Goal: Transaction & Acquisition: Purchase product/service

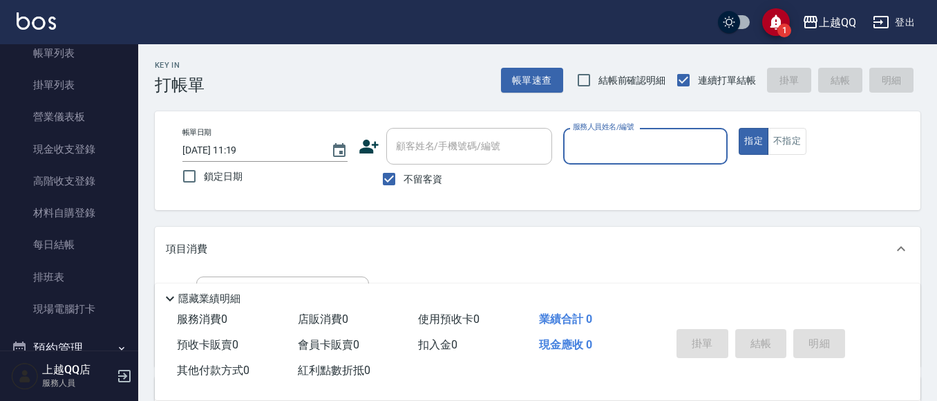
scroll to position [225, 0]
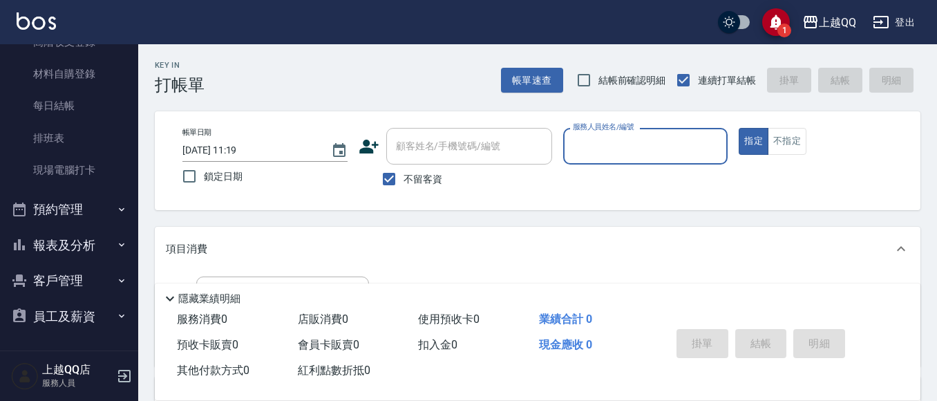
click at [79, 251] on button "報表及分析" at bounding box center [69, 245] width 127 height 36
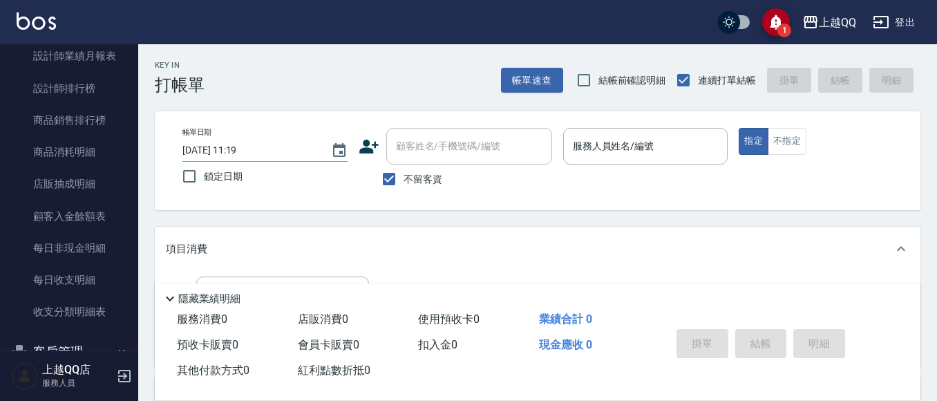
scroll to position [811, 0]
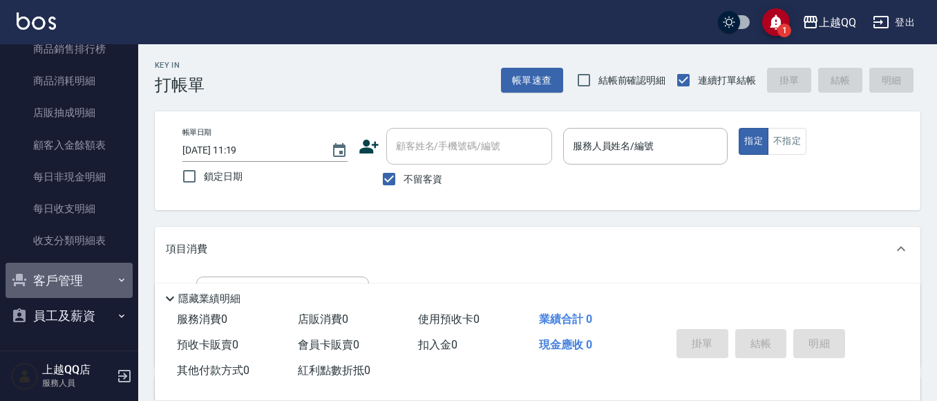
click at [77, 280] on button "客戶管理" at bounding box center [69, 281] width 127 height 36
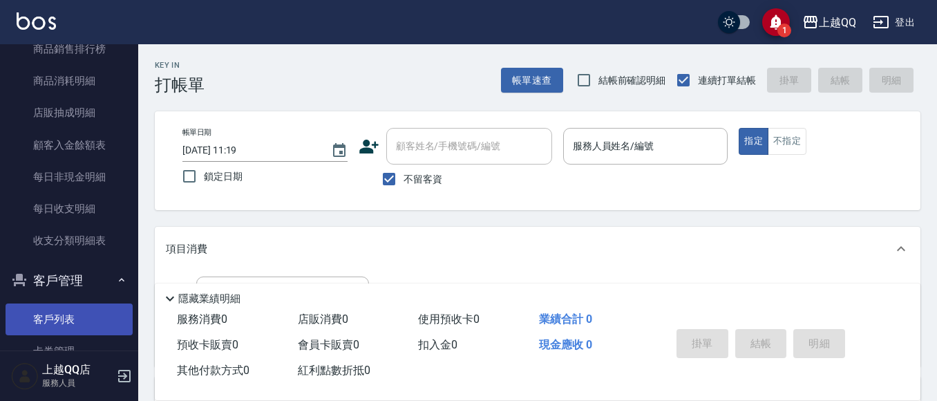
click at [68, 312] on link "客戶列表" at bounding box center [69, 319] width 127 height 32
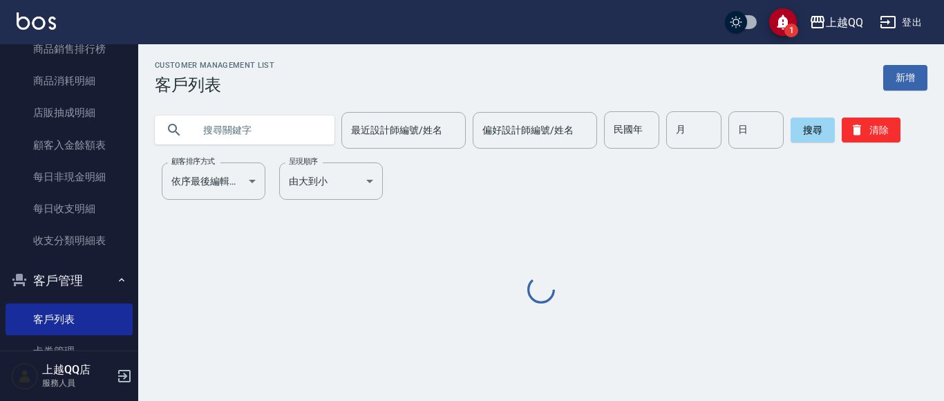
click at [275, 136] on input "text" at bounding box center [258, 129] width 130 height 37
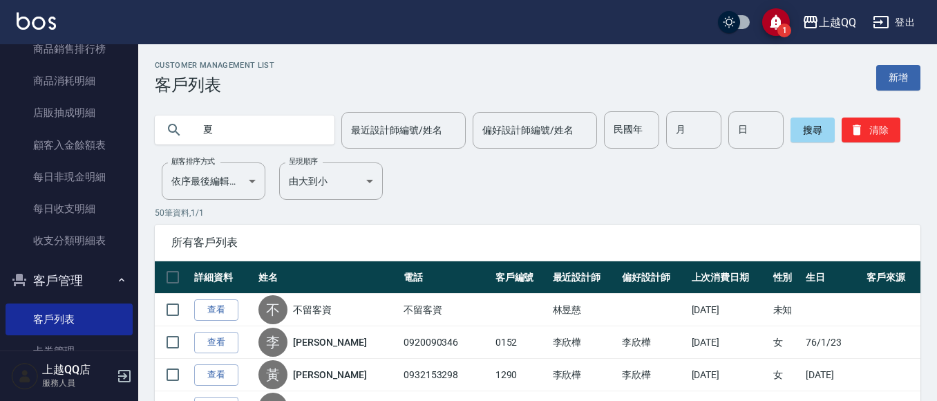
type input "夏"
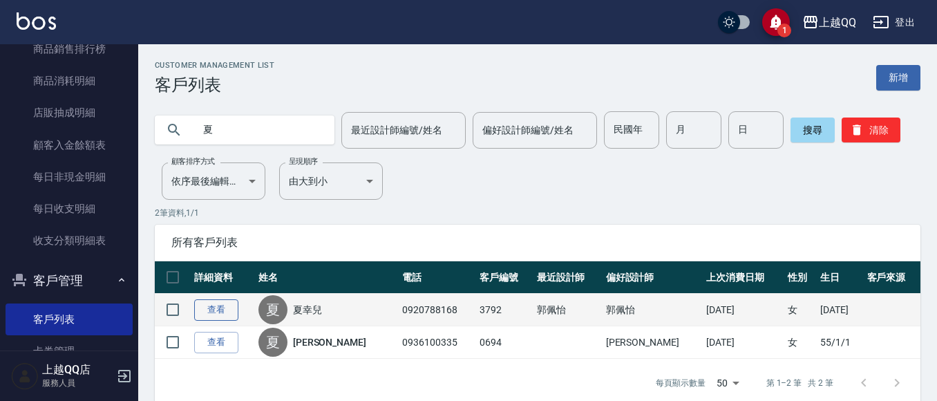
click at [209, 313] on link "查看" at bounding box center [216, 309] width 44 height 21
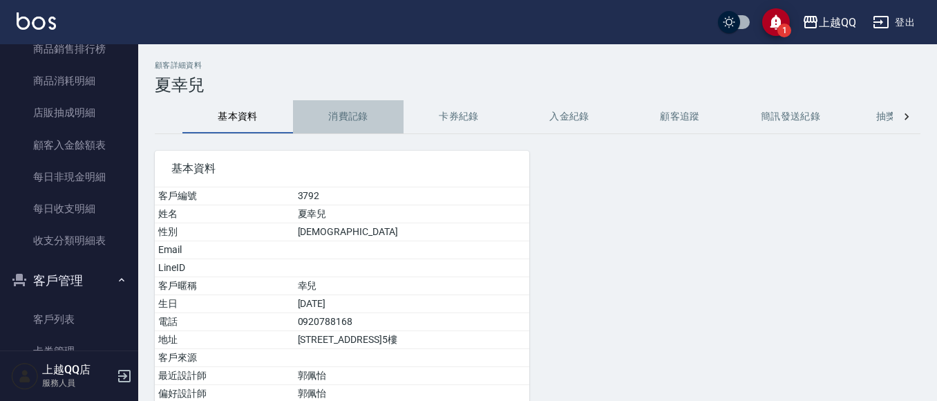
click at [356, 117] on button "消費記錄" at bounding box center [348, 116] width 111 height 33
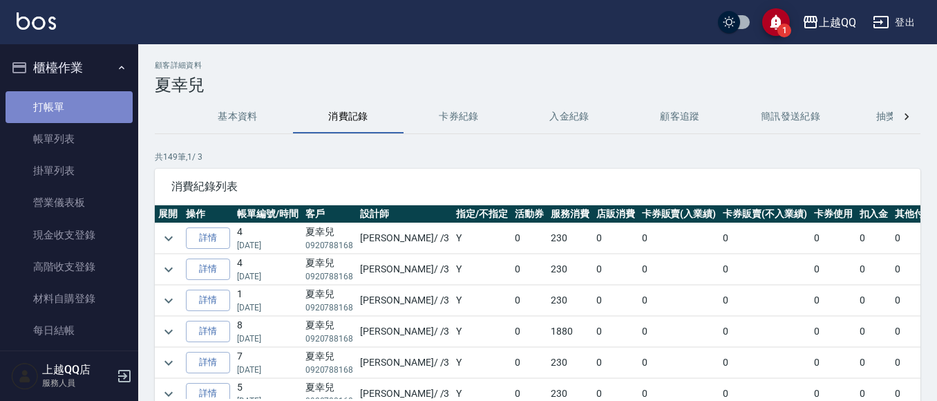
click at [79, 91] on link "打帳單" at bounding box center [69, 107] width 127 height 32
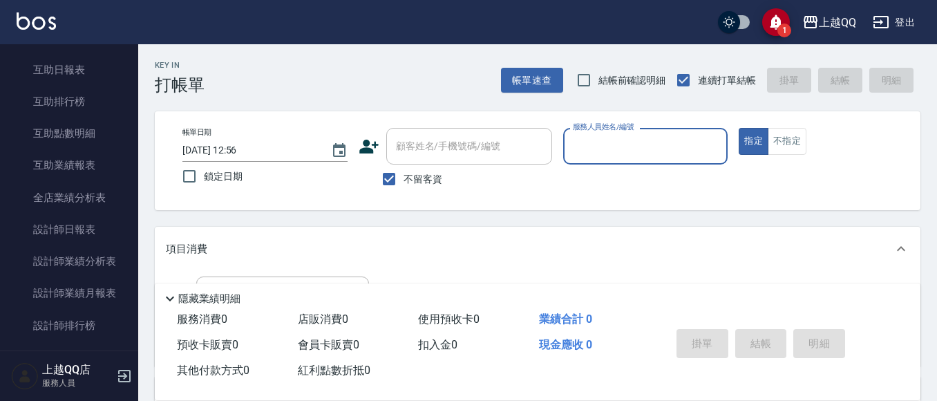
scroll to position [243, 0]
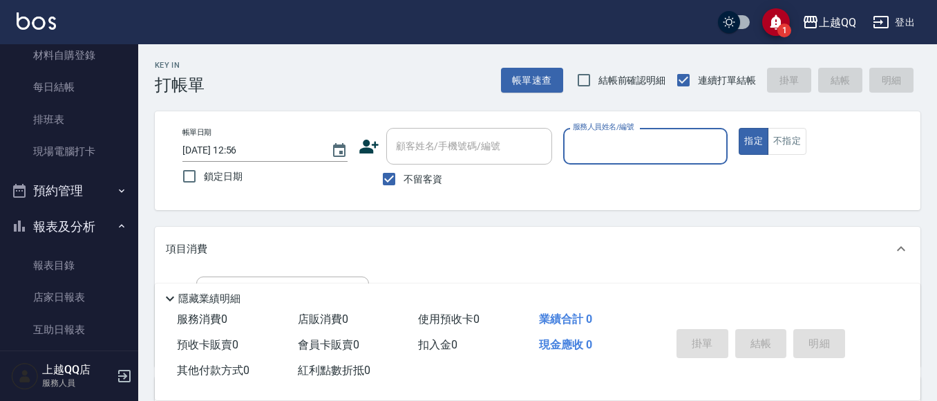
click at [116, 225] on icon "button" at bounding box center [121, 225] width 11 height 11
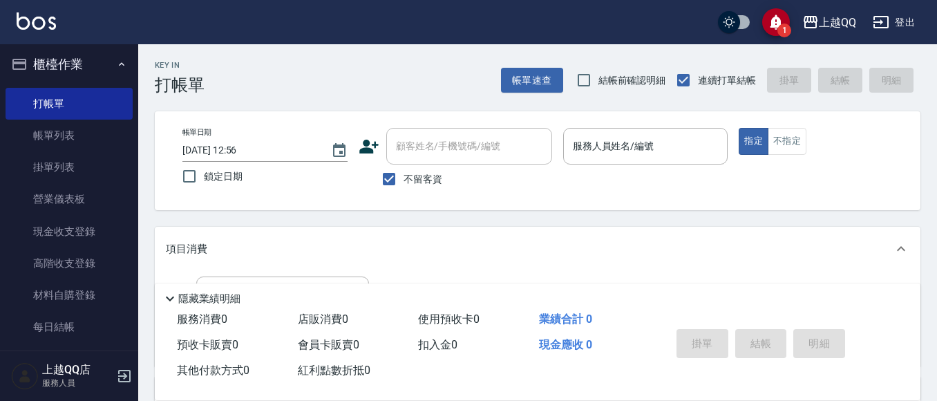
scroll to position [0, 0]
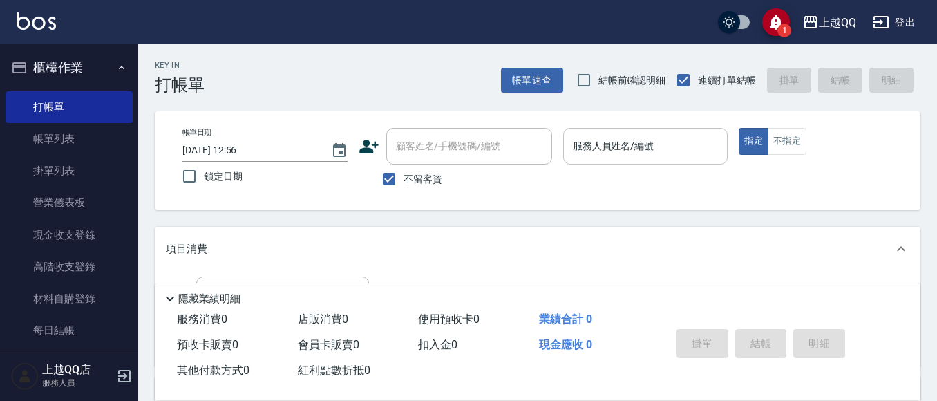
click at [604, 153] on input "服務人員姓名/編號" at bounding box center [645, 146] width 153 height 24
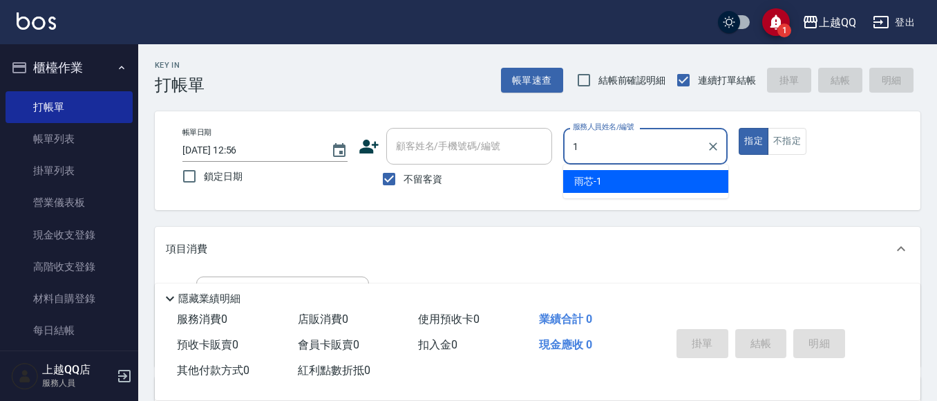
type input "雨芯-1"
type button "true"
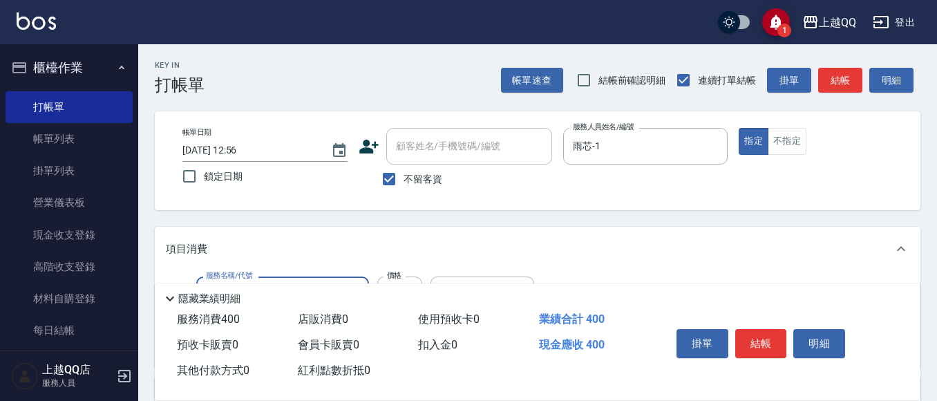
type input "指定單剪(203)"
type input "300"
click at [759, 330] on button "結帳" at bounding box center [761, 343] width 52 height 29
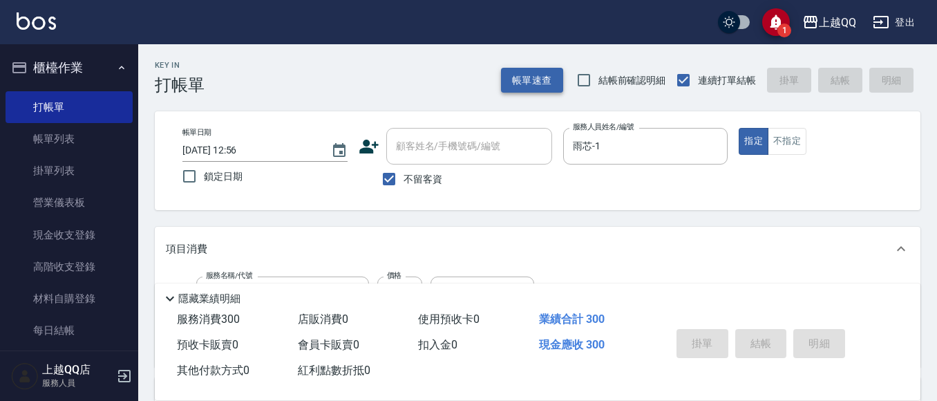
type input "[DATE] 12:57"
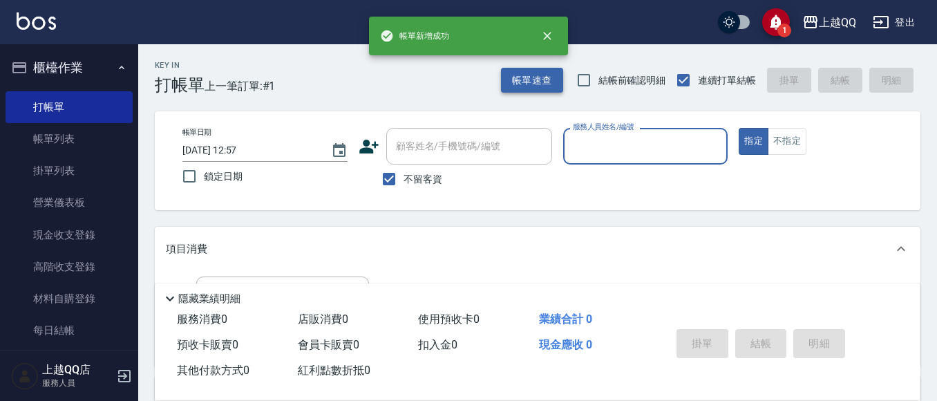
click at [518, 73] on button "帳單速查" at bounding box center [532, 81] width 62 height 26
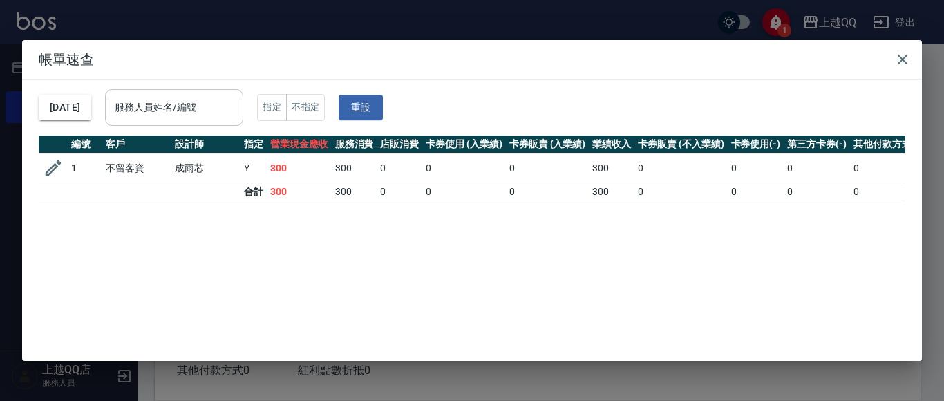
click at [237, 111] on input "服務人員姓名/編號" at bounding box center [174, 107] width 126 height 24
type input "雨芯-1"
click at [908, 60] on icon "button" at bounding box center [902, 59] width 17 height 17
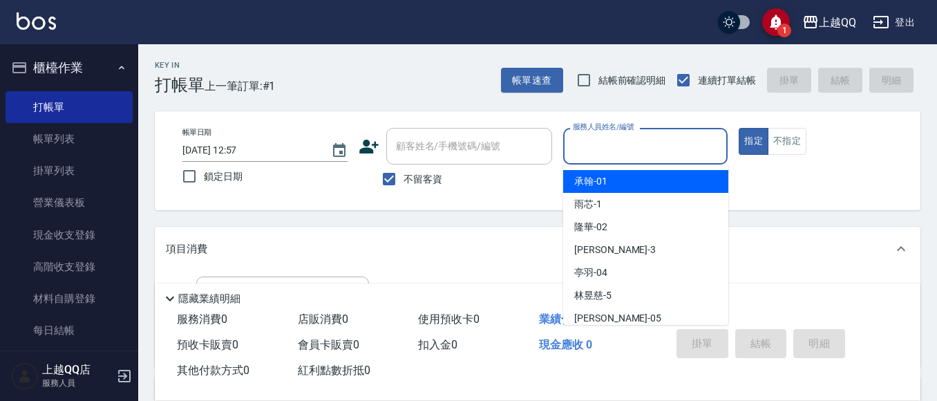
click at [680, 153] on input "服務人員姓名/編號" at bounding box center [645, 146] width 153 height 24
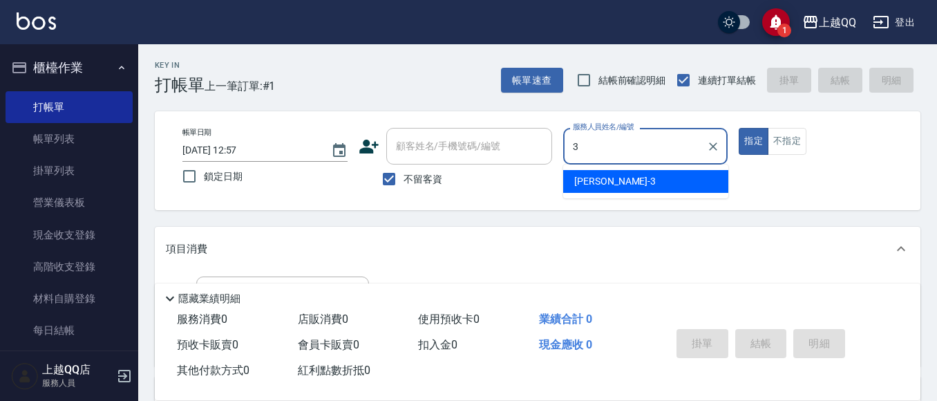
type input "佩怡-3"
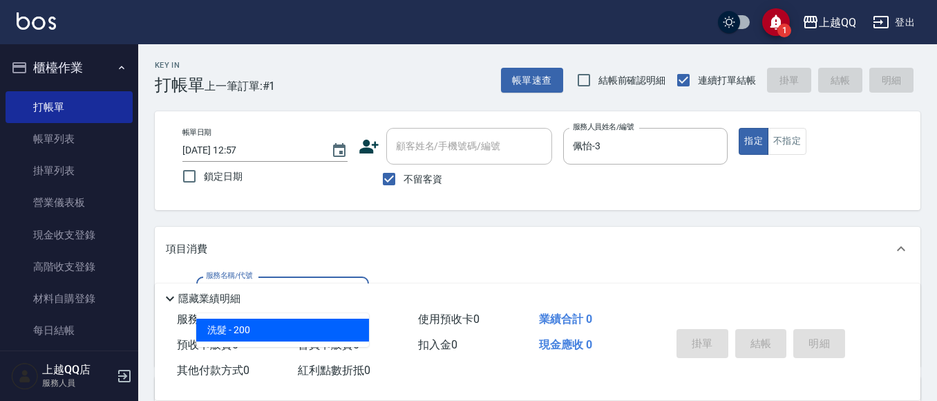
type input "洗髮(101)"
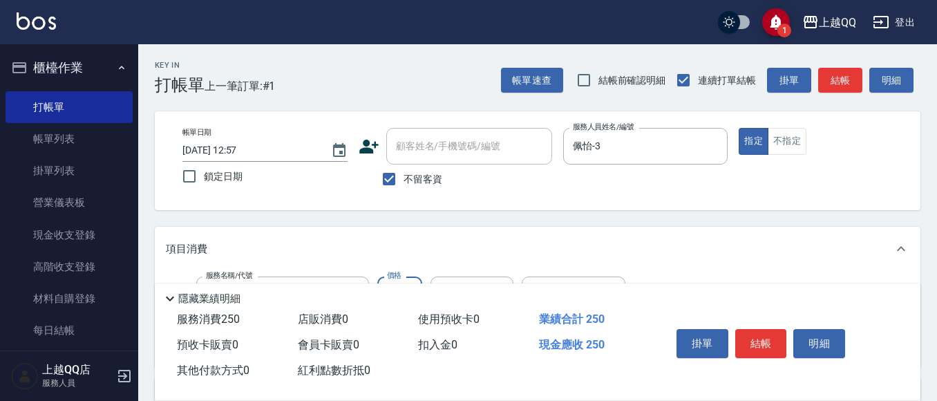
type input "250"
type input "[PERSON_NAME]-25"
type input "指定單剪(203)"
type input "350"
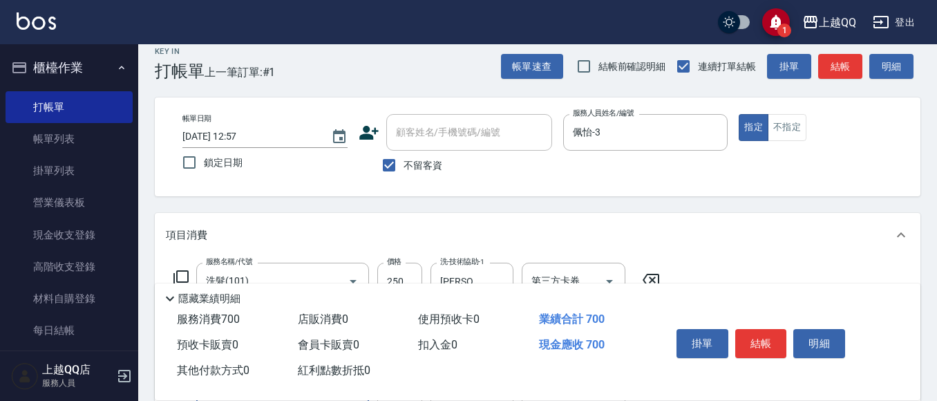
type input "補燙(301)"
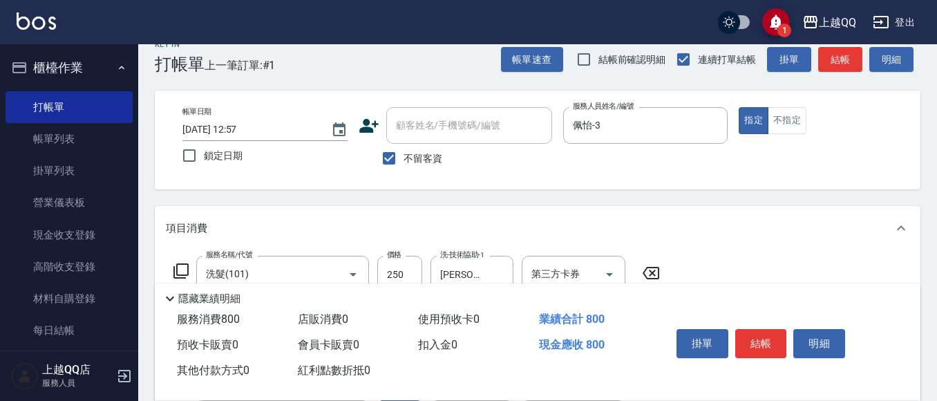
type input "200"
type input "2"
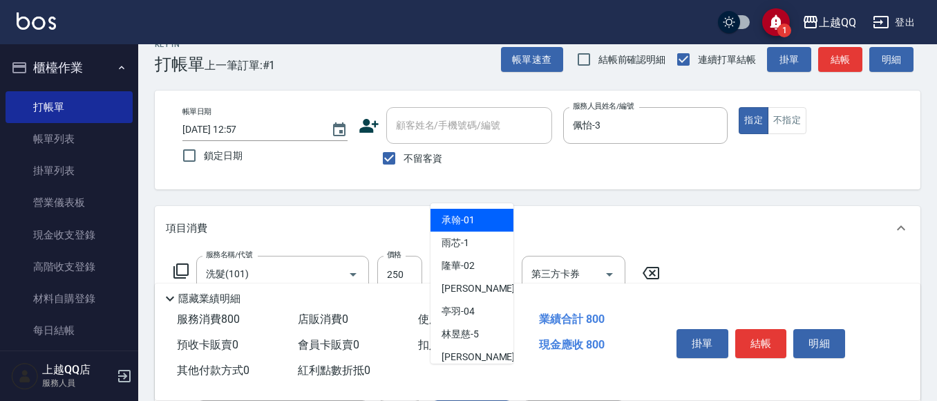
type input "佩怡-3"
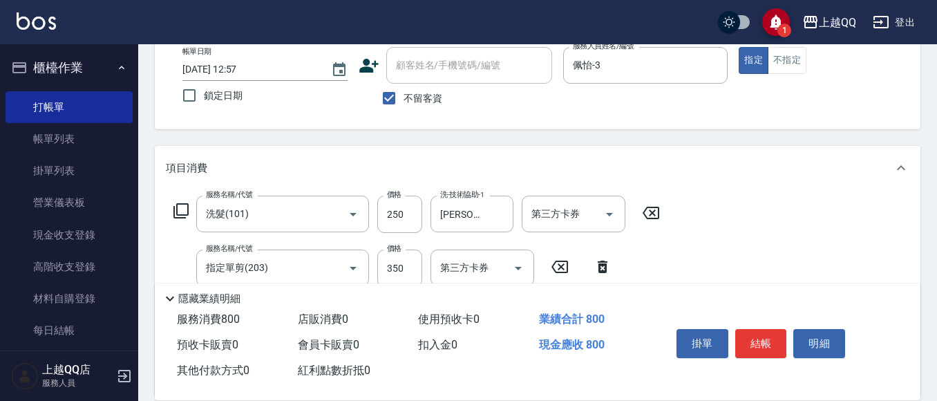
scroll to position [159, 0]
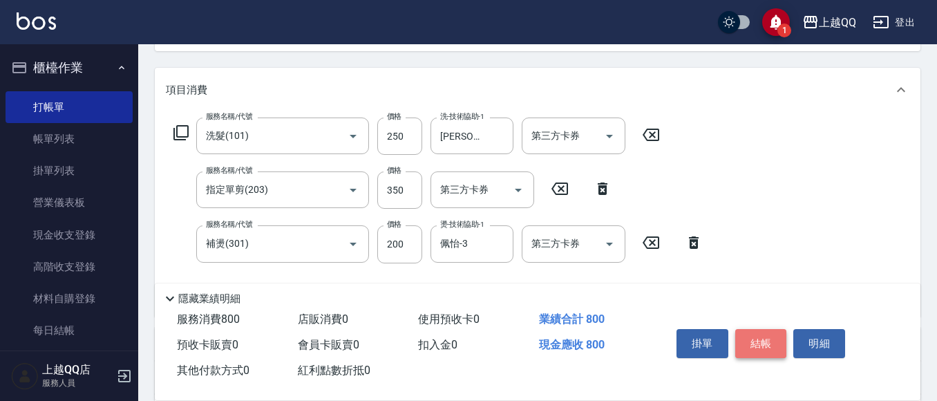
click at [761, 341] on button "結帳" at bounding box center [761, 343] width 52 height 29
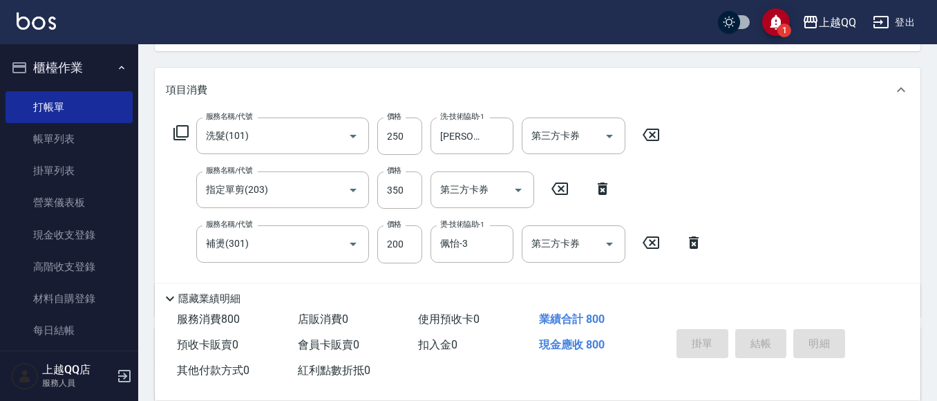
type input "[DATE] 13:04"
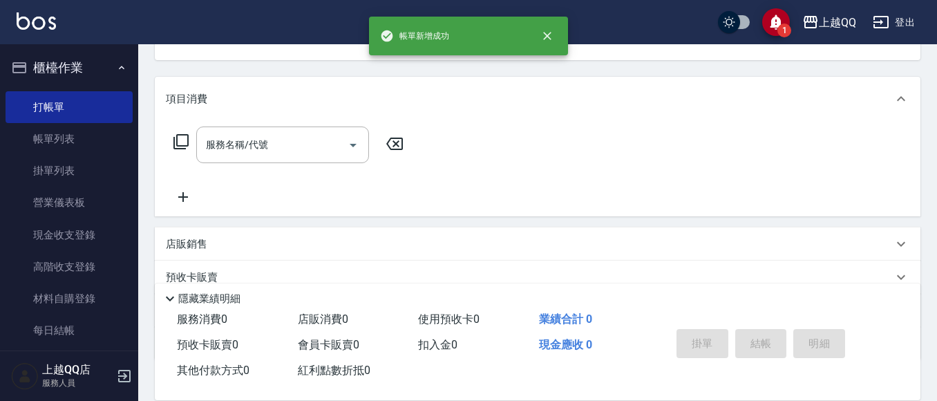
scroll to position [90, 0]
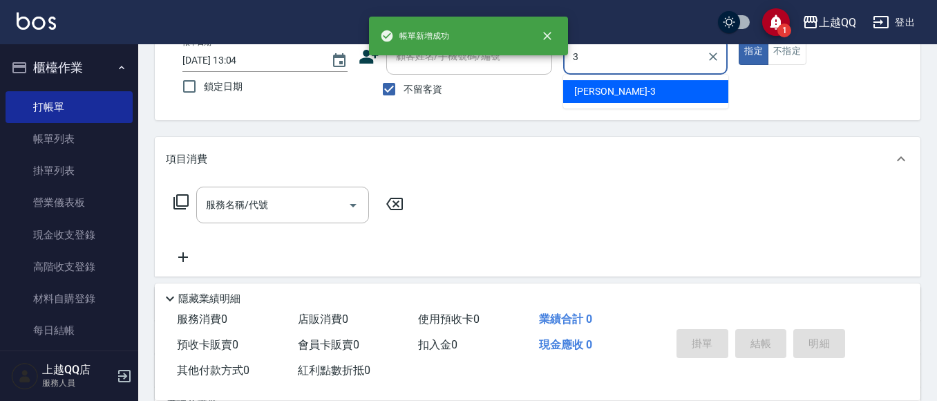
type input "佩怡-3"
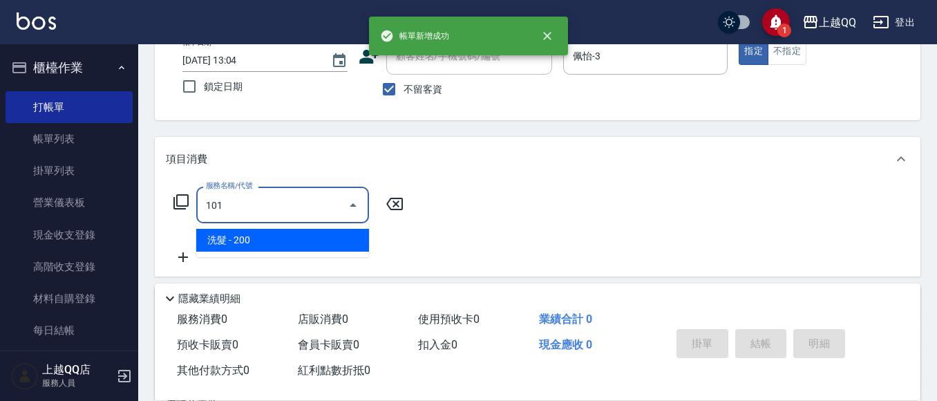
type input "洗髮(101)"
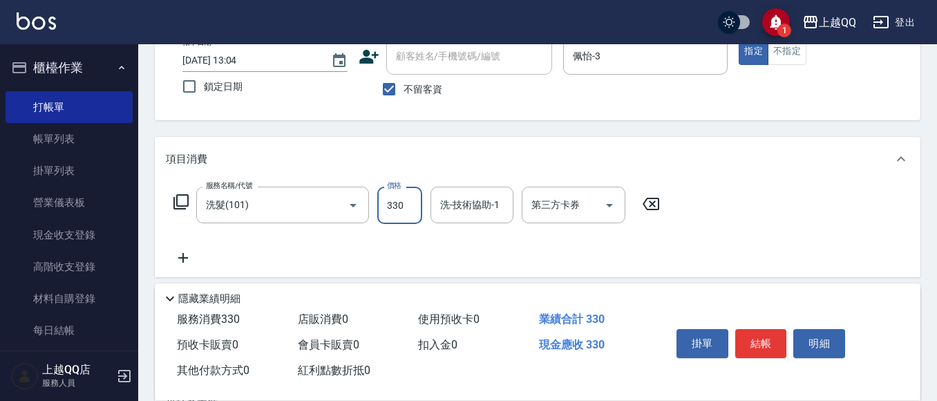
type input "330"
type input "[PERSON_NAME]-25"
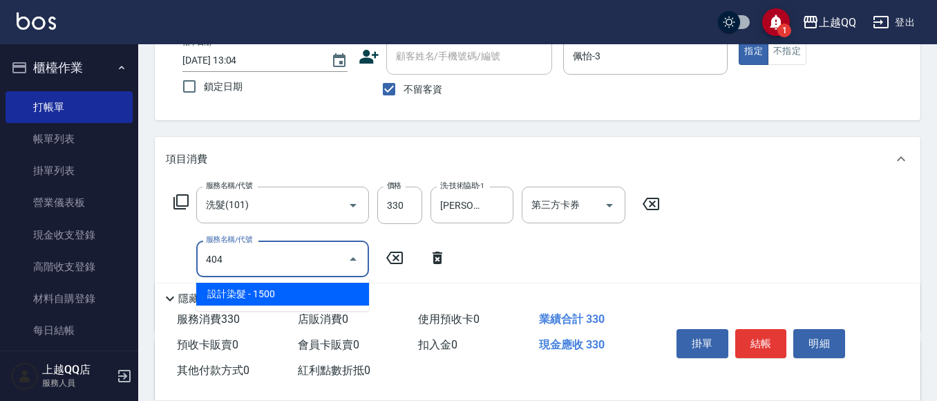
type input "設計染髮(404)"
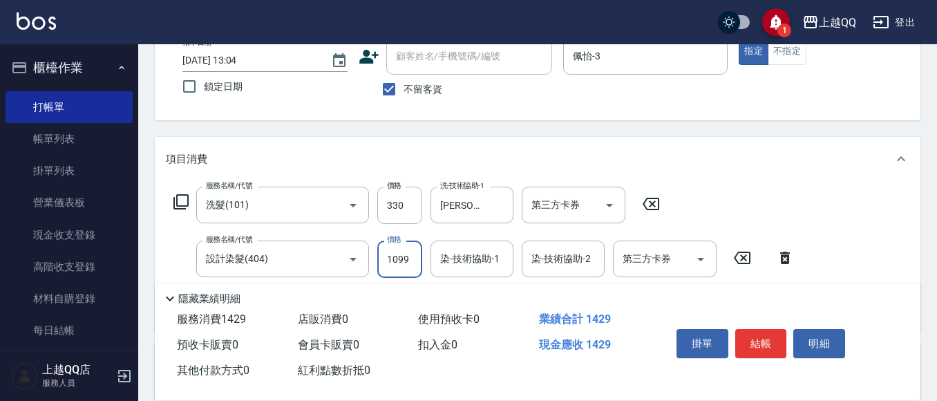
type input "1099"
type input "佩怡-3"
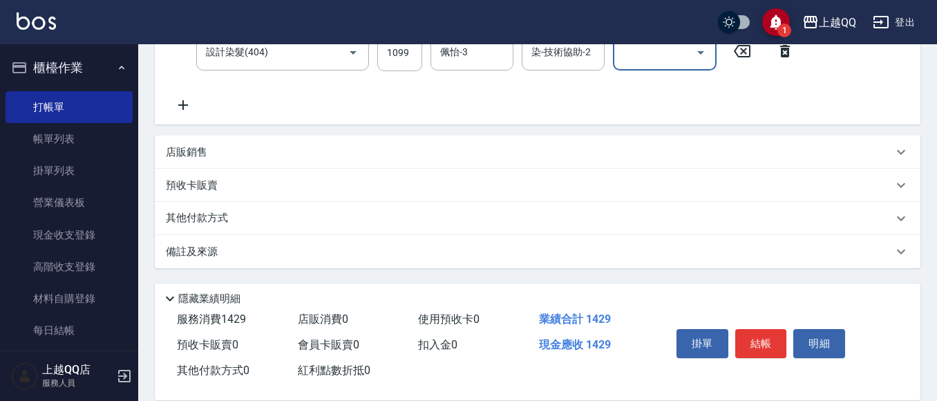
click at [184, 146] on p "店販銷售" at bounding box center [186, 152] width 41 height 15
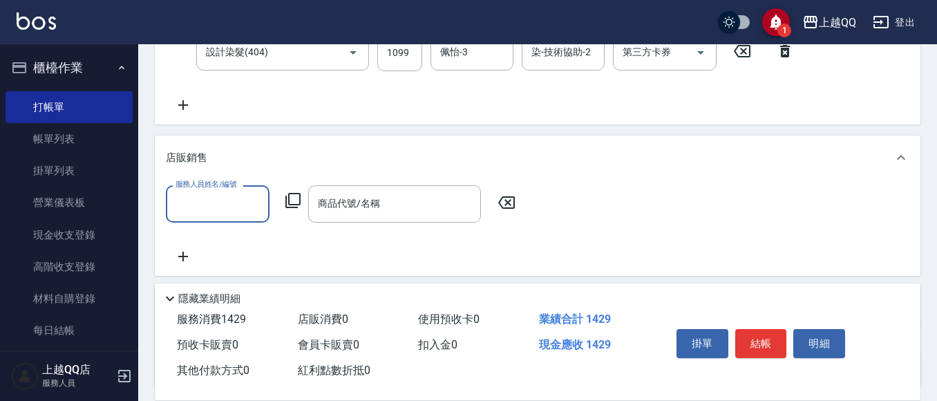
scroll to position [0, 0]
type input "佩怡-3"
click at [290, 191] on div "服務人員姓名/編號 [PERSON_NAME]-3 服務人員姓名/編號 商品代號/名稱 商品代號/名稱" at bounding box center [345, 203] width 358 height 37
click at [288, 198] on icon at bounding box center [292, 200] width 15 height 15
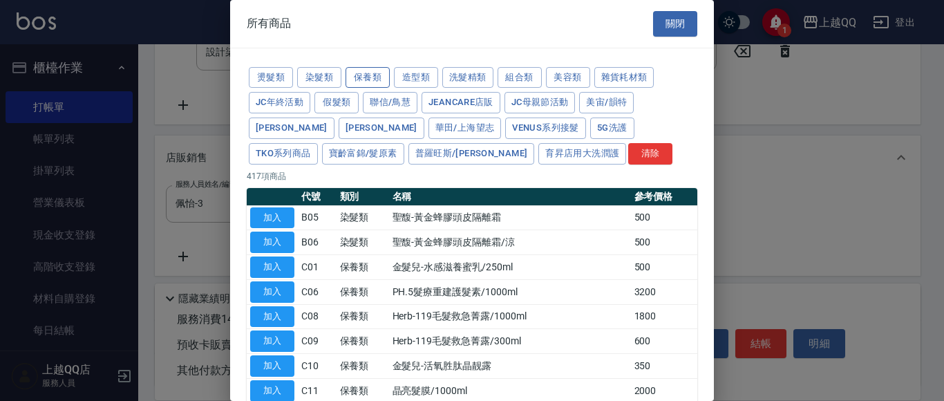
click at [374, 75] on button "保養類" at bounding box center [367, 77] width 44 height 21
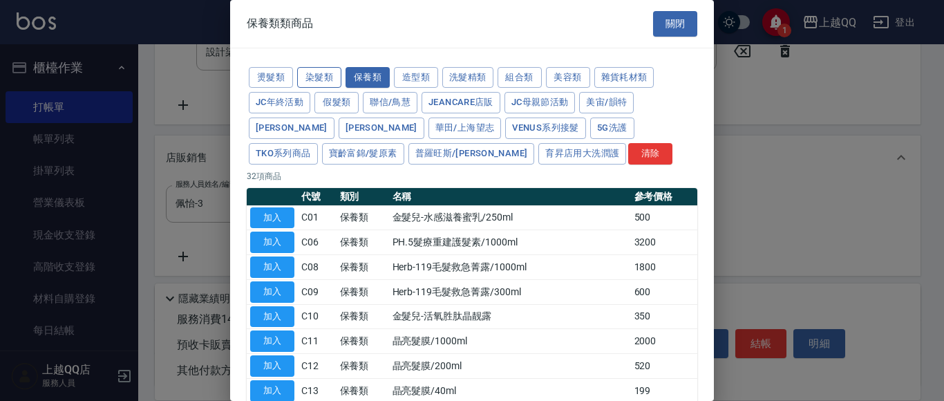
click at [300, 75] on button "染髮類" at bounding box center [319, 77] width 44 height 21
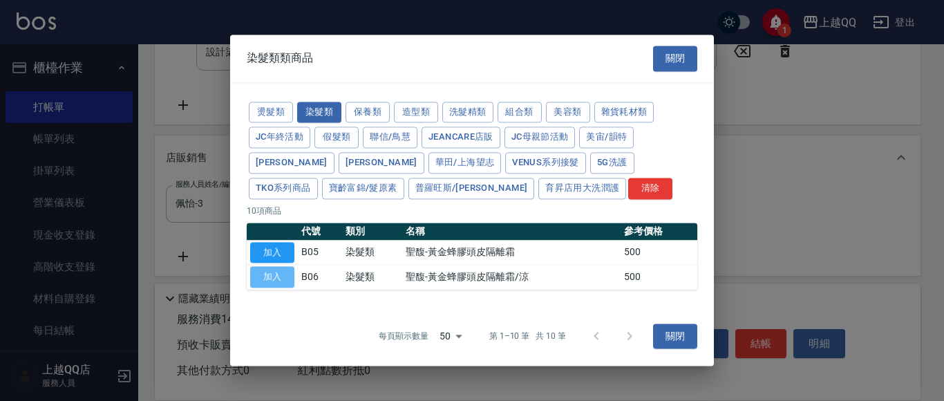
drag, startPoint x: 258, startPoint y: 275, endPoint x: 269, endPoint y: 276, distance: 10.4
click at [258, 276] on button "加入" at bounding box center [272, 277] width 44 height 21
type input "聖馥-黃金蜂膠頭皮隔離霜/涼"
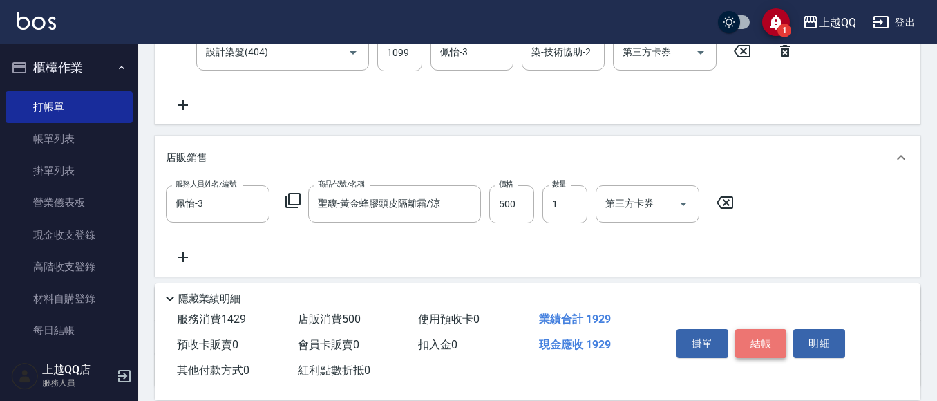
click at [769, 341] on button "結帳" at bounding box center [761, 343] width 52 height 29
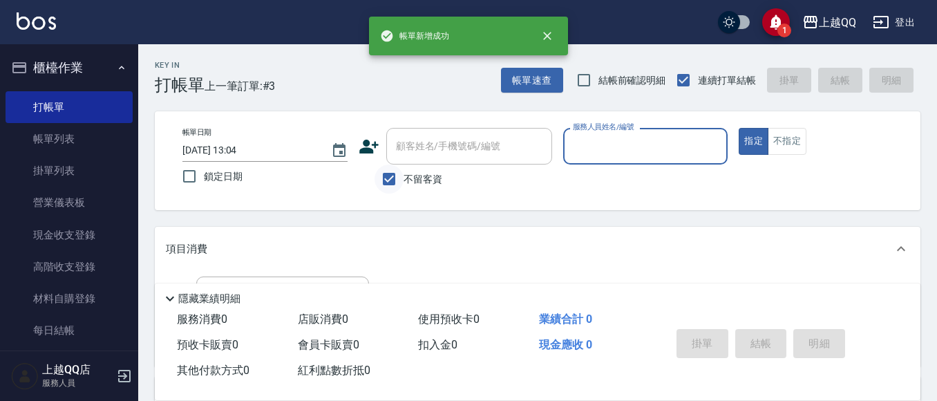
click at [382, 179] on input "不留客資" at bounding box center [389, 178] width 29 height 29
checkbox input "false"
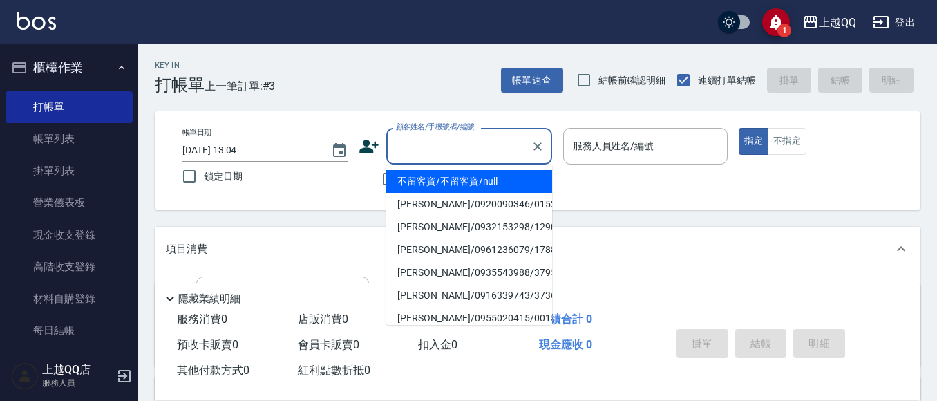
click at [421, 135] on div "顧客姓名/手機號碼/編號 顧客姓名/手機號碼/編號" at bounding box center [469, 146] width 166 height 37
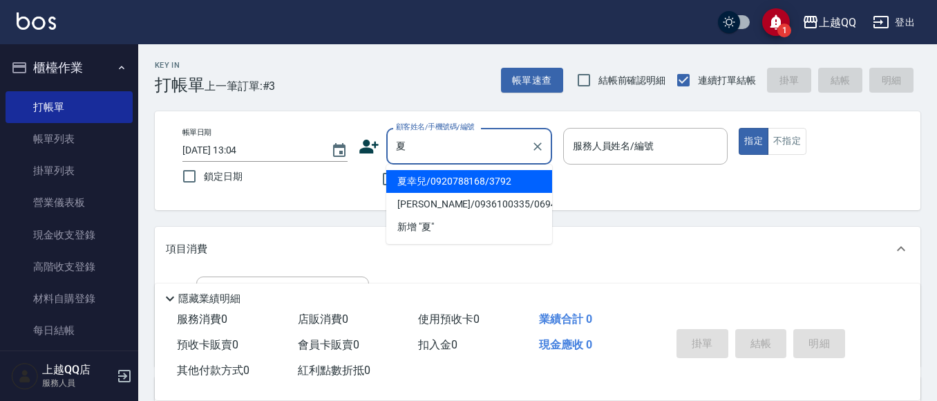
click at [422, 188] on li "夏幸兒/0920788168/3792" at bounding box center [469, 181] width 166 height 23
type input "夏幸兒/0920788168/3792"
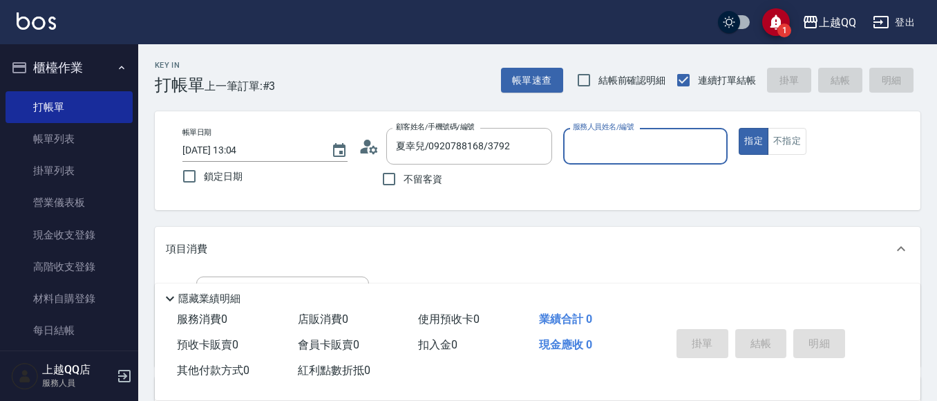
type input "佩怡-3"
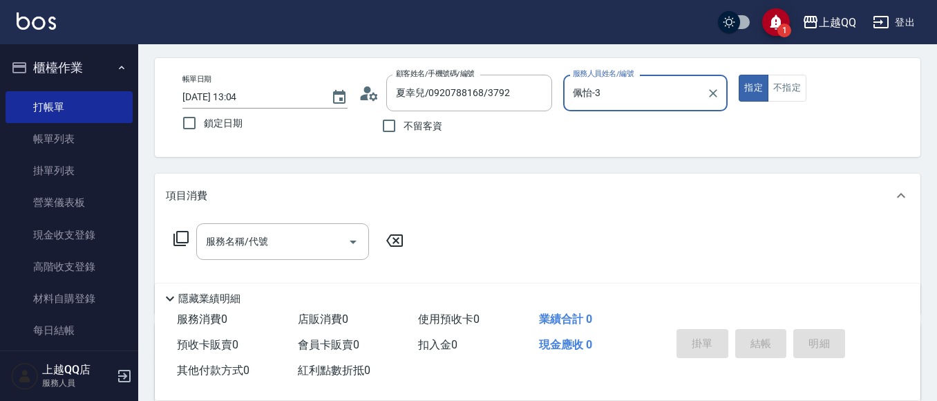
scroll to position [69, 0]
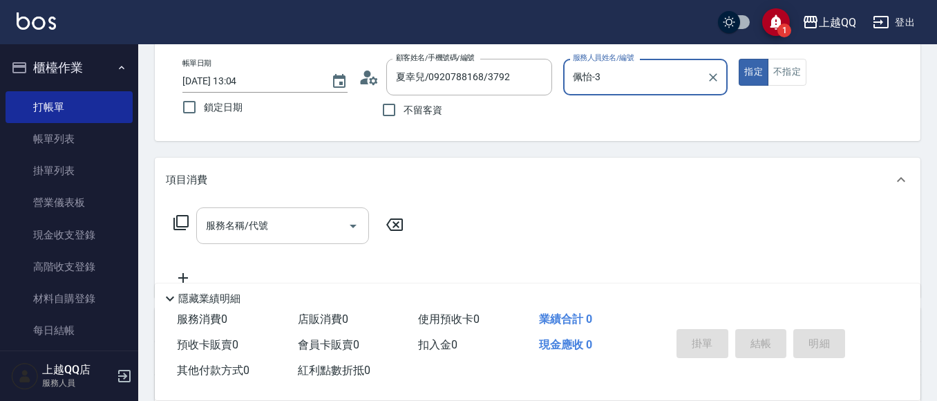
click at [328, 236] on input "服務名稱/代號" at bounding box center [272, 226] width 140 height 24
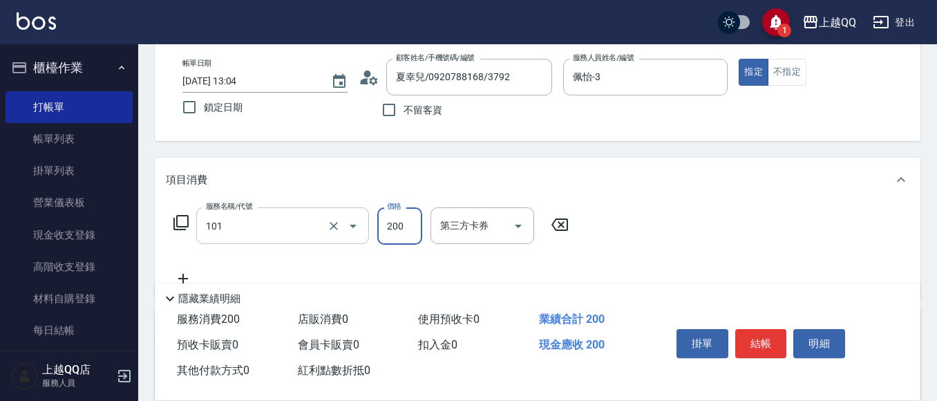
type input "洗髮(101)"
type input "230"
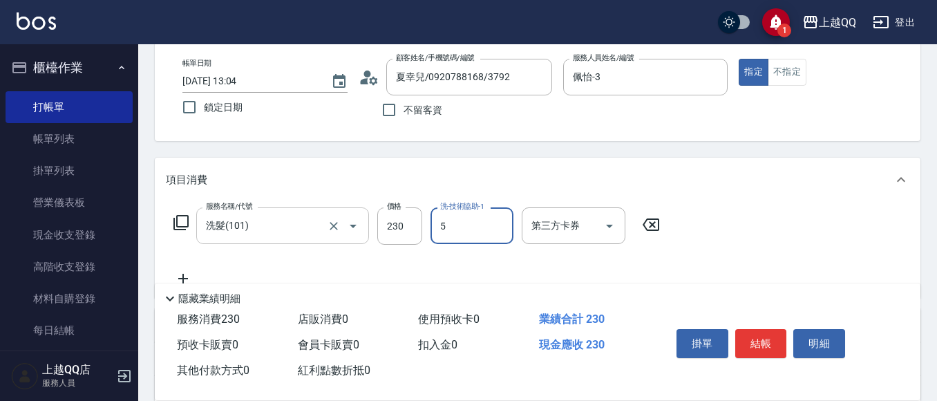
type input "[PERSON_NAME]5"
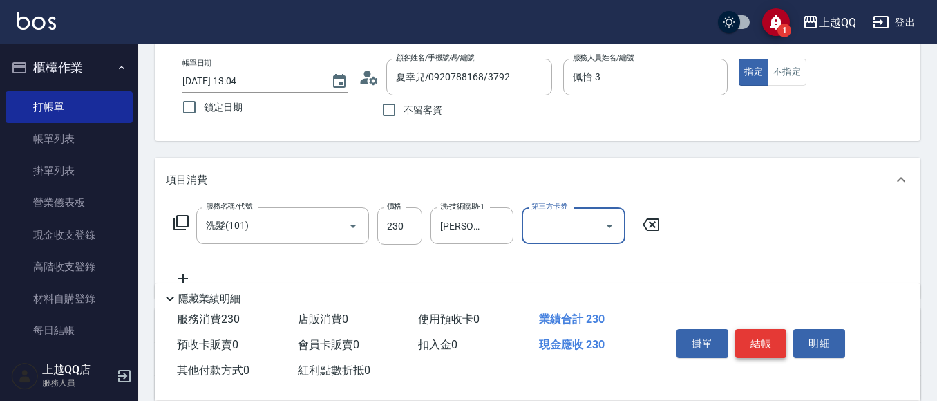
click at [753, 329] on button "結帳" at bounding box center [761, 343] width 52 height 29
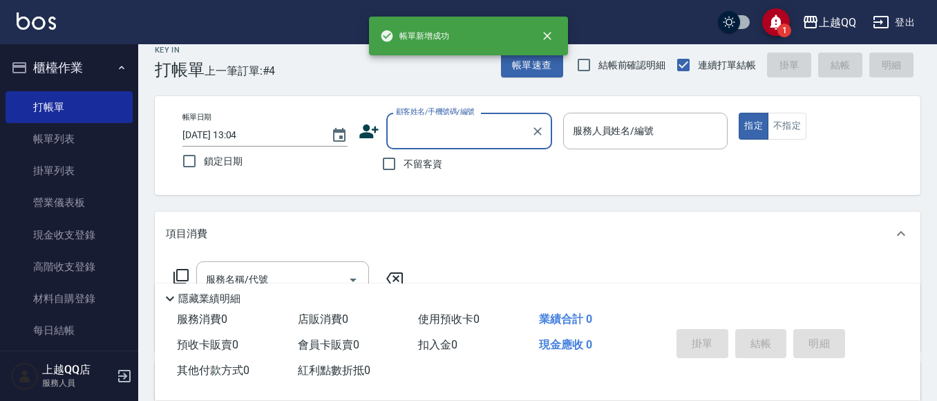
scroll to position [0, 0]
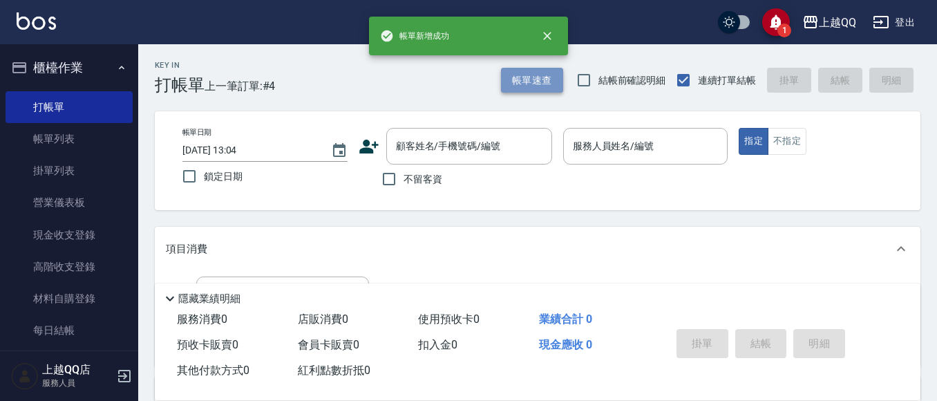
click at [533, 79] on button "帳單速查" at bounding box center [532, 81] width 62 height 26
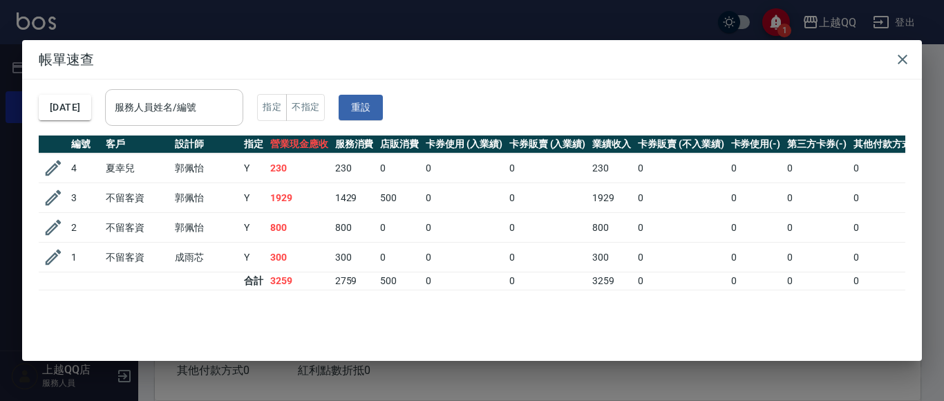
click at [210, 100] on div "服務人員姓名/編號 服務人員姓名/編號" at bounding box center [174, 107] width 138 height 37
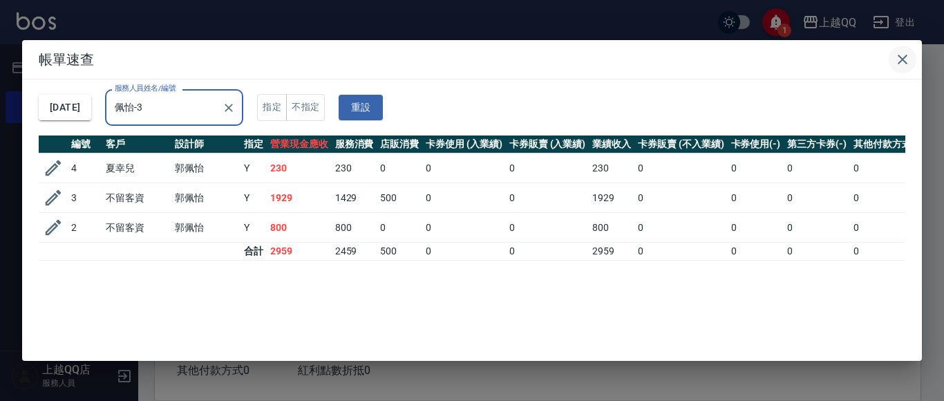
type input "佩怡-3"
click at [914, 64] on button "button" at bounding box center [903, 60] width 28 height 28
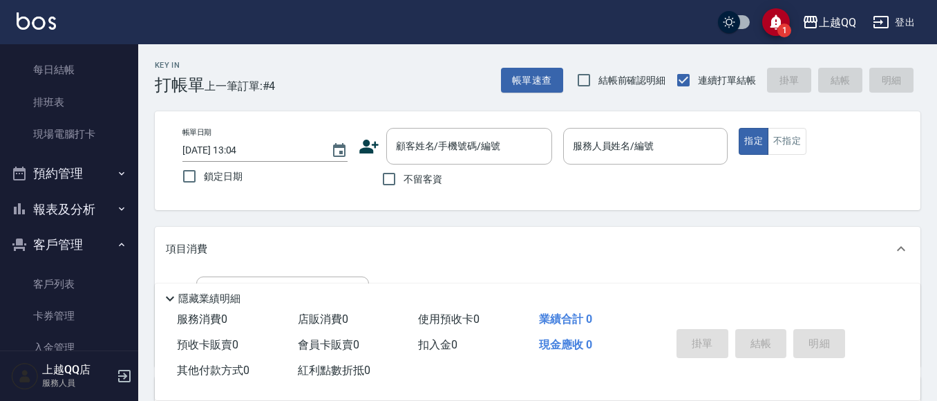
scroll to position [276, 0]
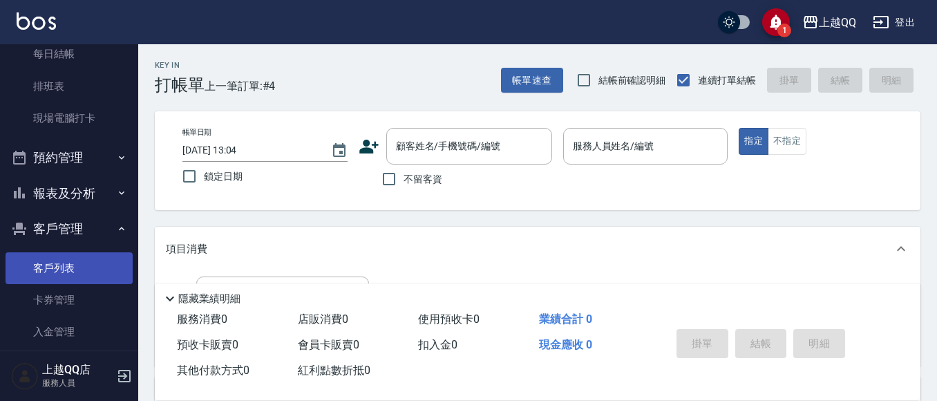
click at [60, 265] on link "客戶列表" at bounding box center [69, 268] width 127 height 32
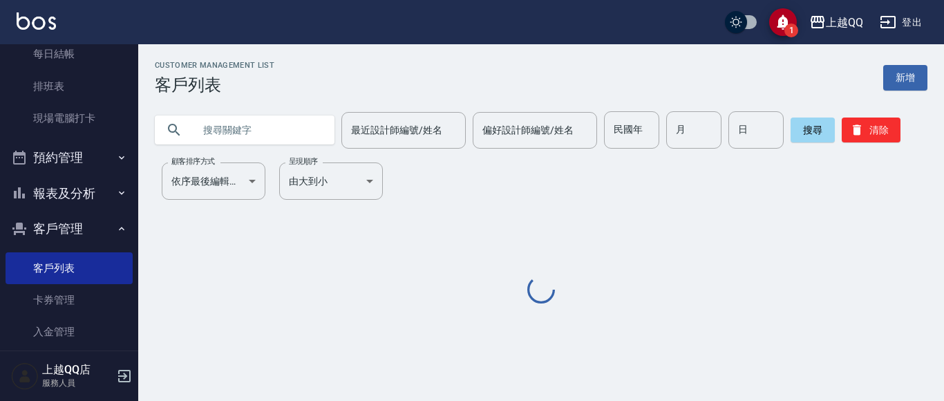
click at [293, 131] on input "text" at bounding box center [258, 129] width 130 height 37
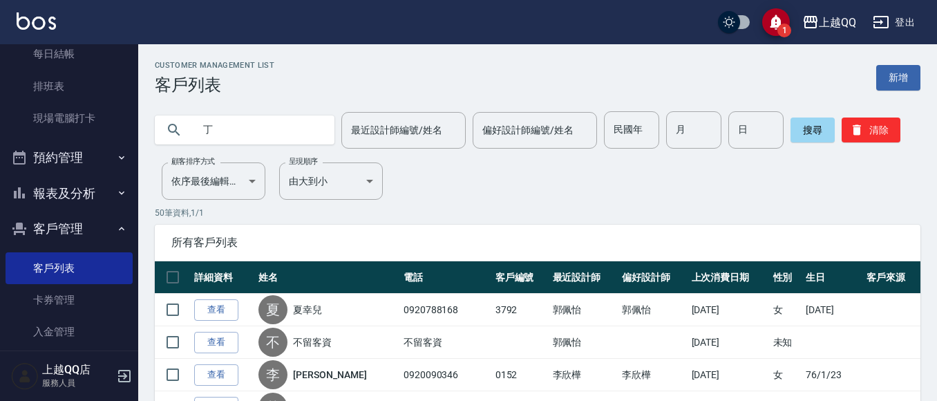
type input "丁"
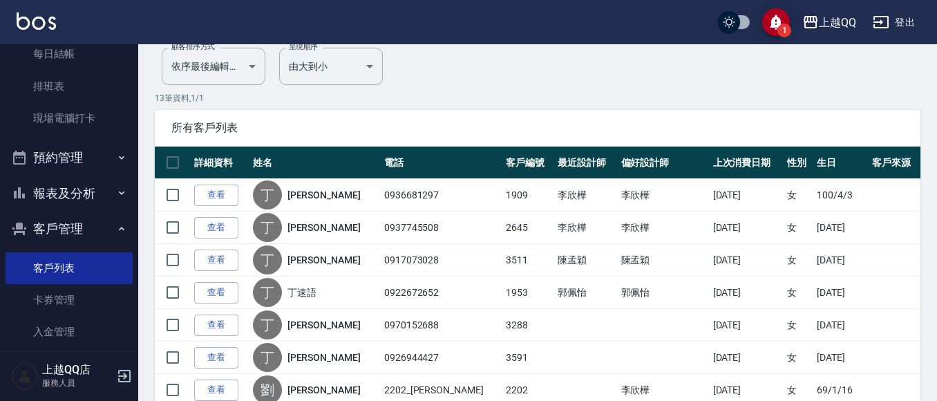
scroll to position [138, 0]
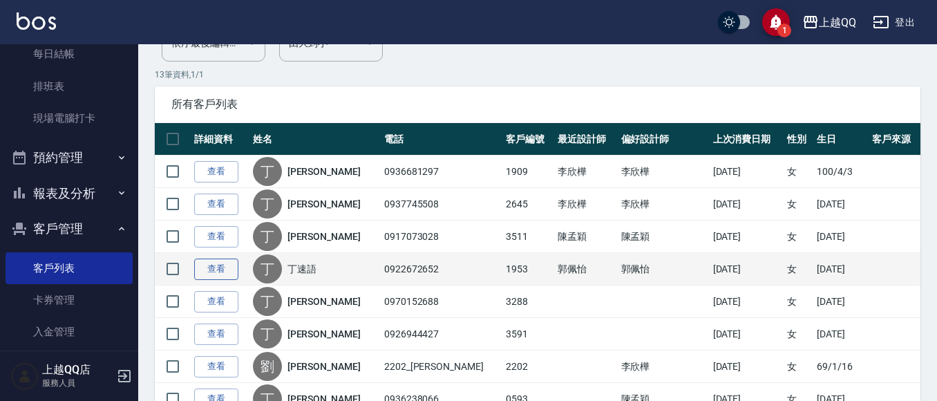
click at [217, 275] on link "查看" at bounding box center [216, 268] width 44 height 21
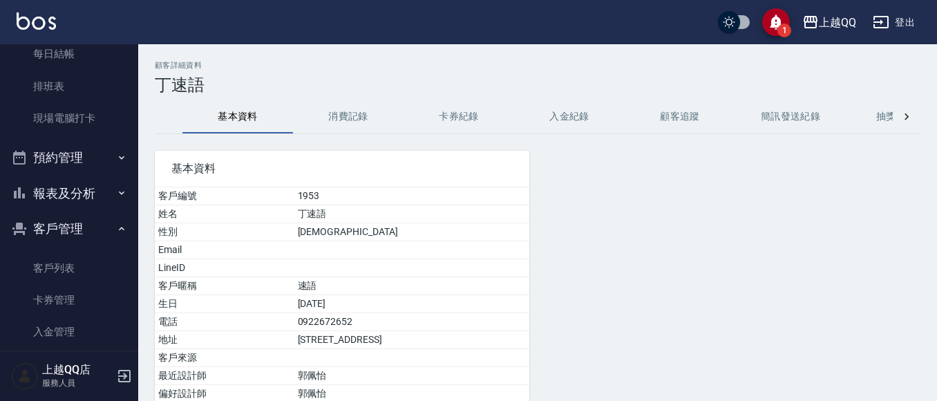
click at [337, 118] on button "消費記錄" at bounding box center [348, 116] width 111 height 33
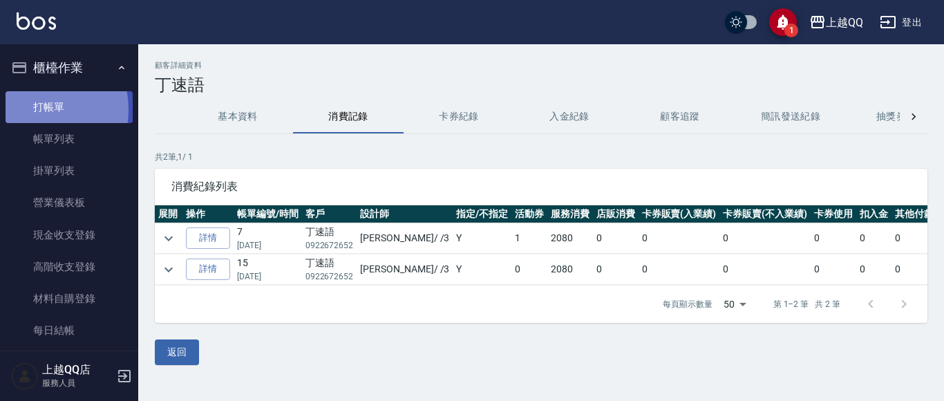
click at [23, 109] on link "打帳單" at bounding box center [69, 107] width 127 height 32
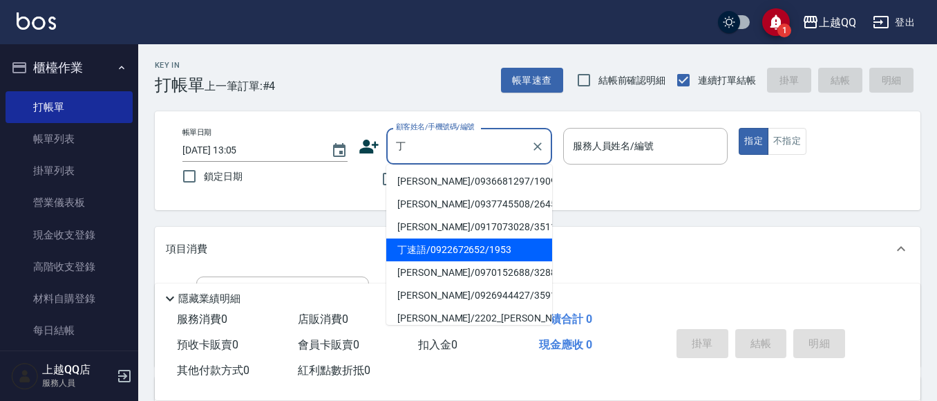
click at [397, 254] on li "丁速語/0922672652/1953" at bounding box center [469, 249] width 166 height 23
type input "丁速語/0922672652/1953"
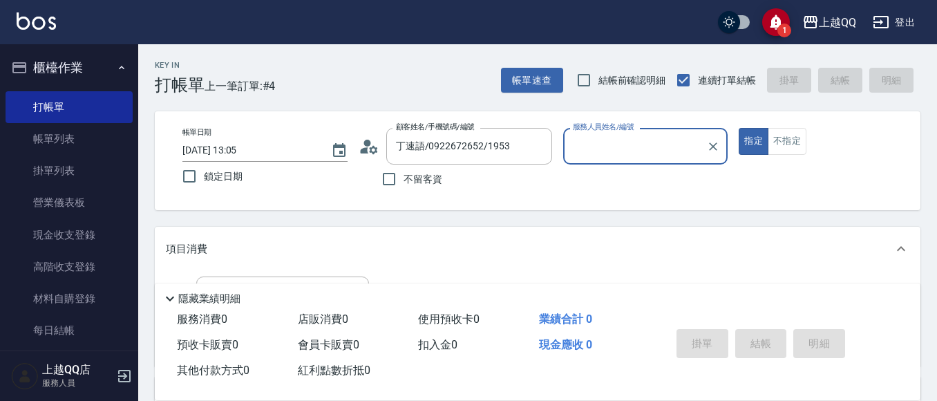
type input "佩怡-3"
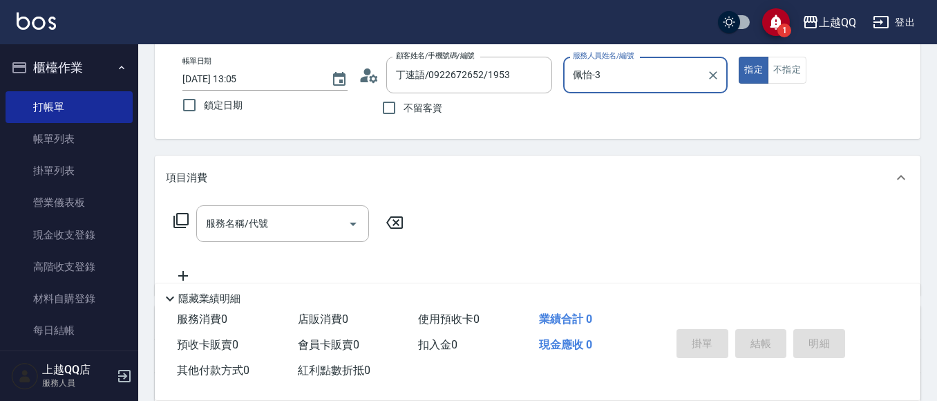
scroll to position [138, 0]
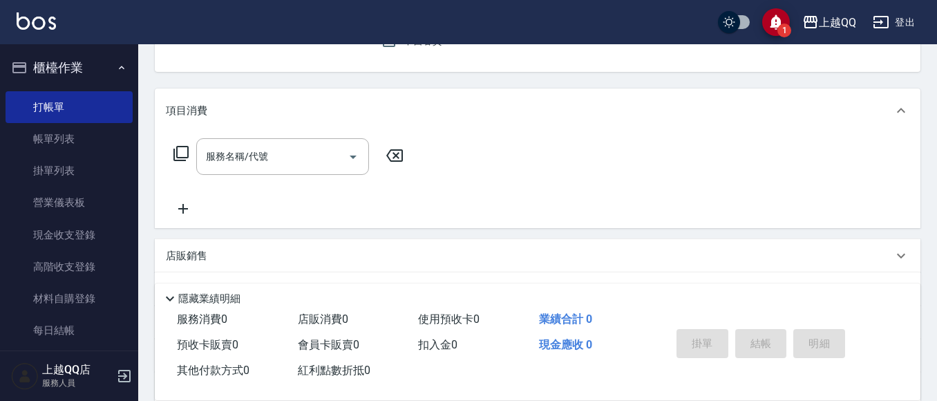
click at [185, 151] on icon at bounding box center [181, 153] width 17 height 17
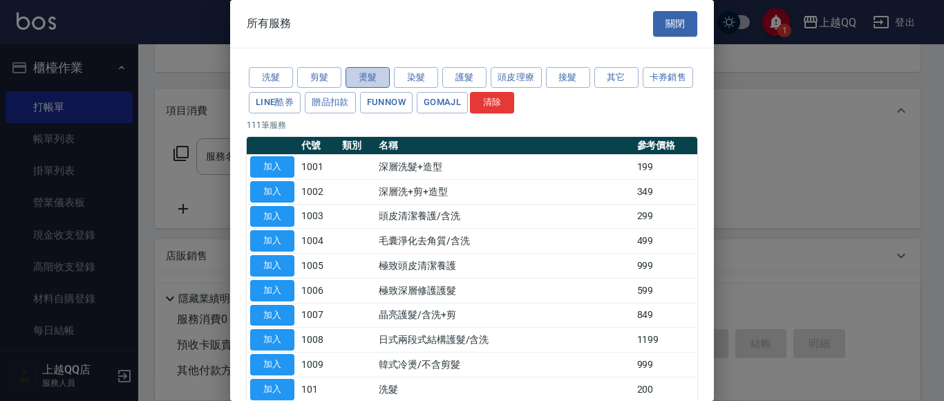
click at [376, 67] on button "燙髮" at bounding box center [367, 77] width 44 height 21
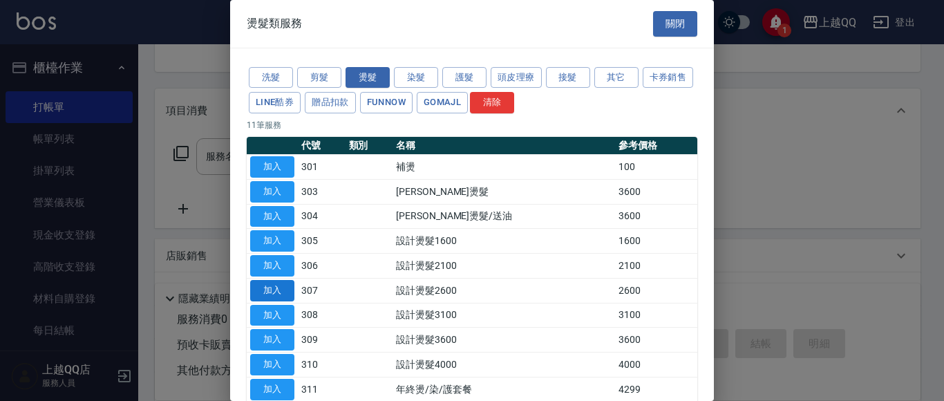
click at [275, 283] on button "加入" at bounding box center [272, 290] width 44 height 21
type input "設計燙髮2600(307)"
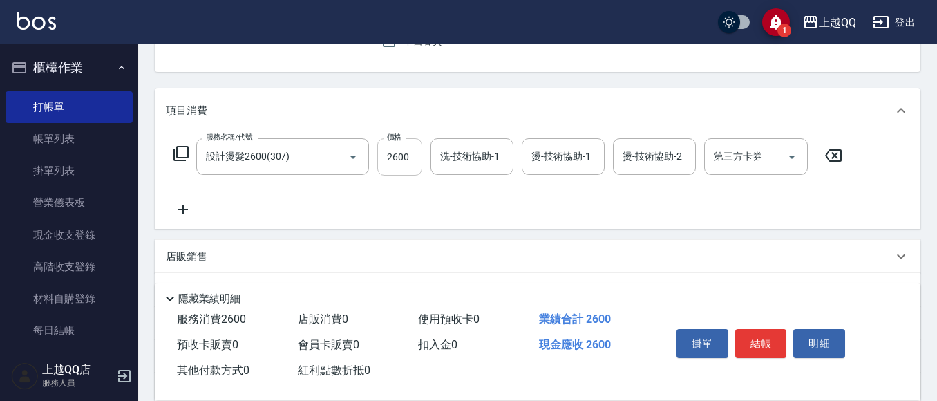
click at [406, 164] on input "2600" at bounding box center [399, 156] width 45 height 37
type input "2080"
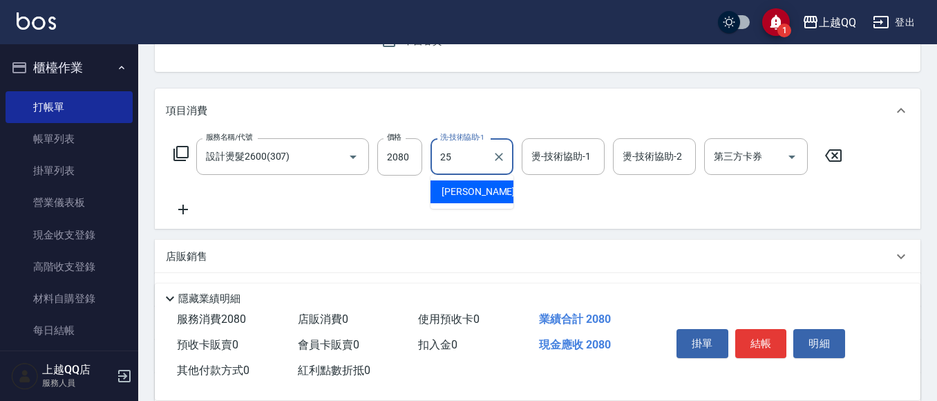
type input "[PERSON_NAME]-25"
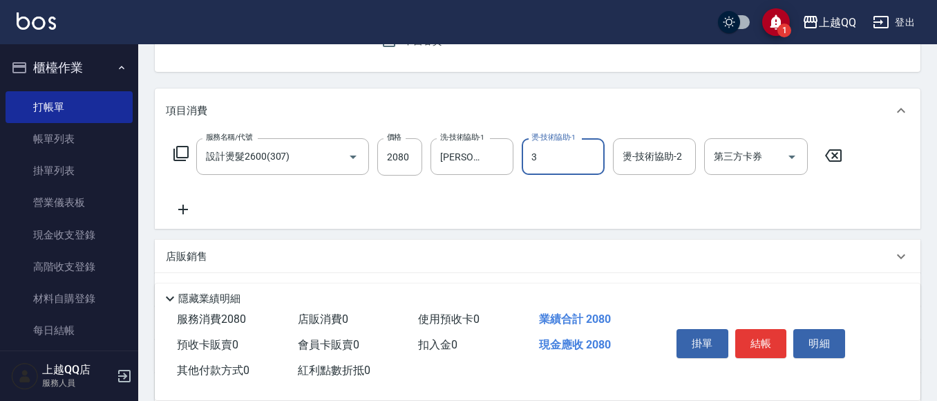
type input "佩怡-3"
click at [784, 338] on button "結帳" at bounding box center [761, 343] width 52 height 29
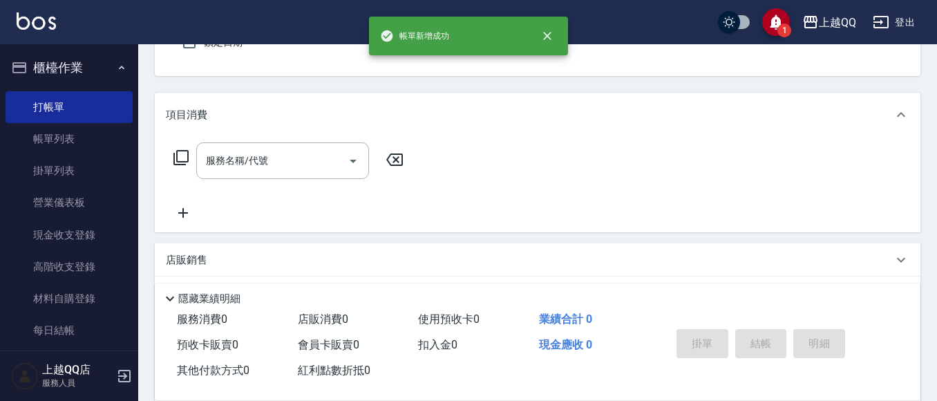
scroll to position [0, 0]
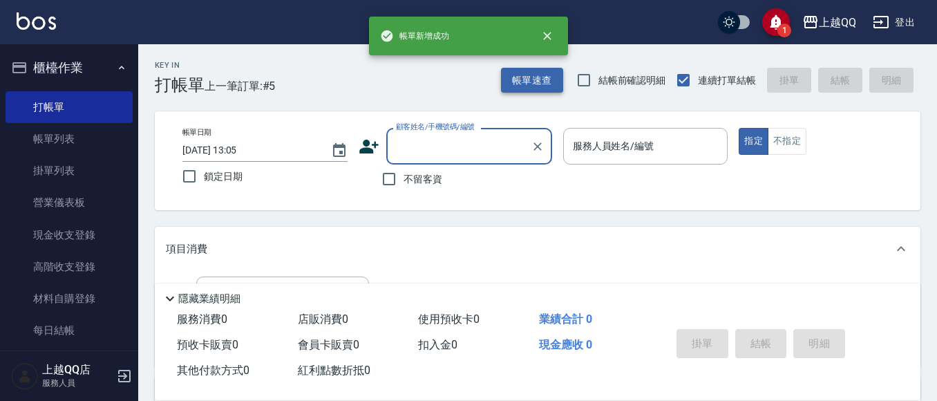
click at [515, 73] on button "帳單速查" at bounding box center [532, 81] width 62 height 26
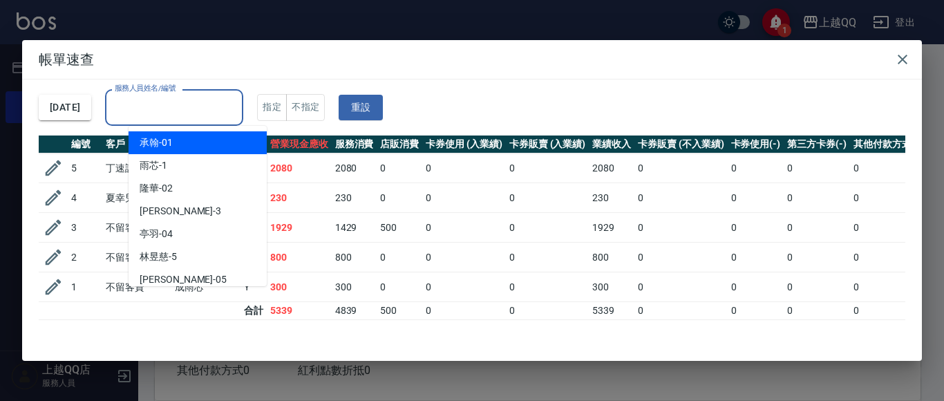
click at [216, 103] on input "服務人員姓名/編號" at bounding box center [174, 107] width 126 height 24
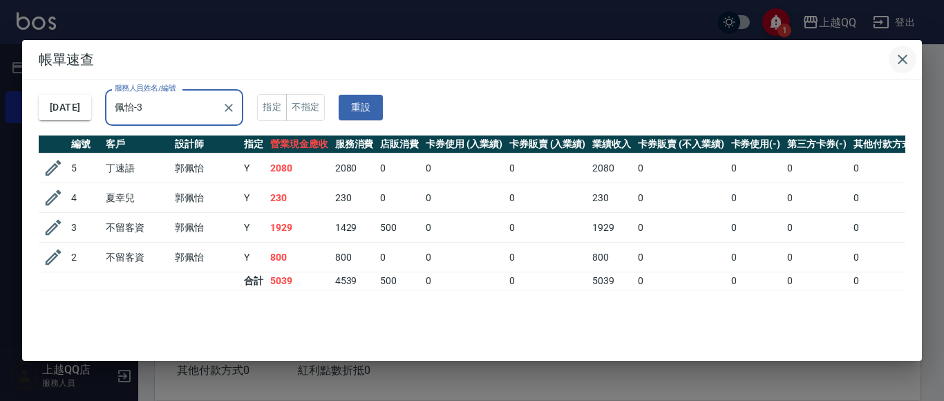
type input "佩怡-3"
click at [900, 53] on icon "button" at bounding box center [902, 59] width 17 height 17
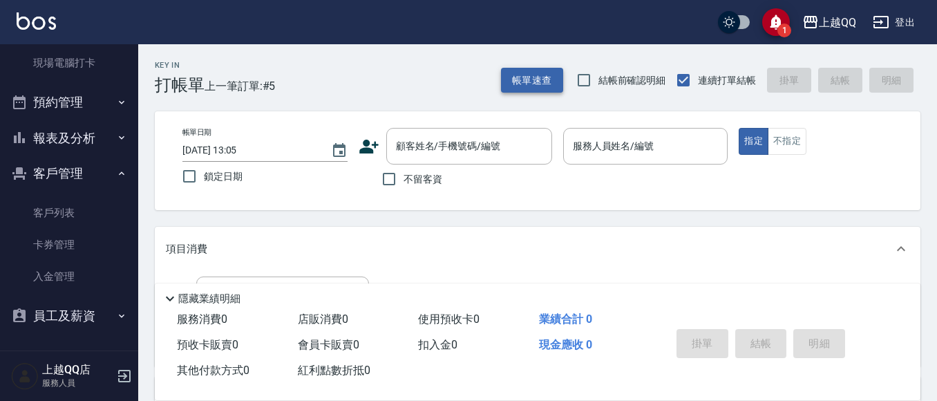
click at [521, 75] on button "帳單速查" at bounding box center [532, 81] width 62 height 26
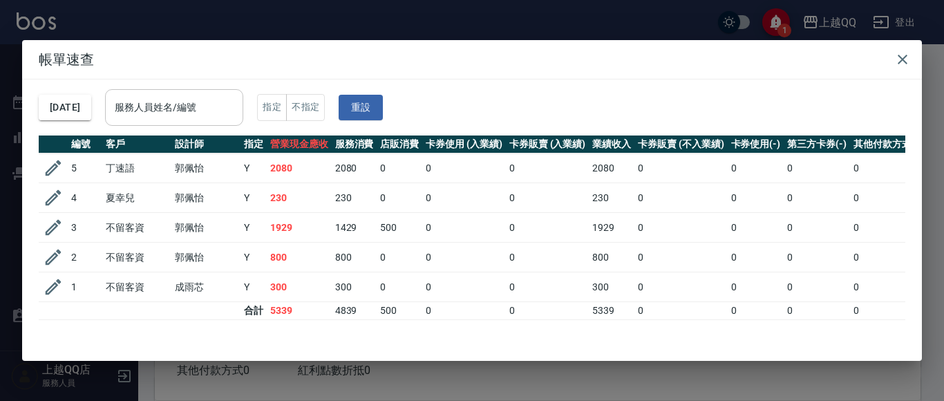
click at [212, 122] on div "服務人員姓名/編號" at bounding box center [174, 107] width 138 height 37
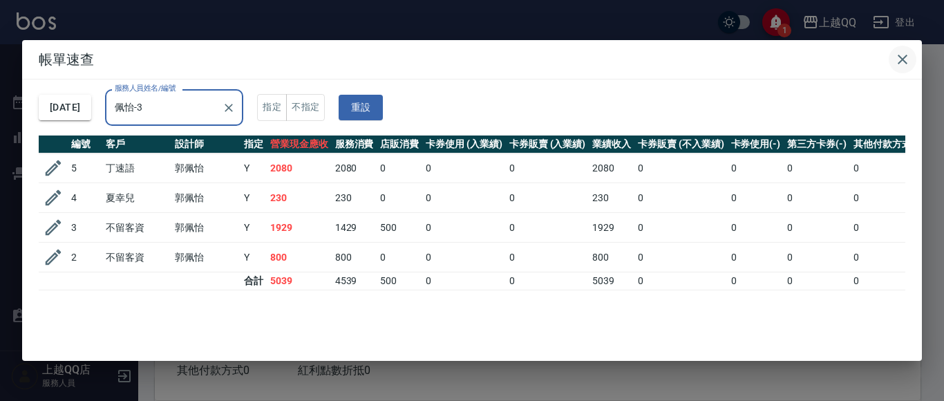
type input "佩怡-3"
click at [909, 64] on icon "button" at bounding box center [902, 59] width 17 height 17
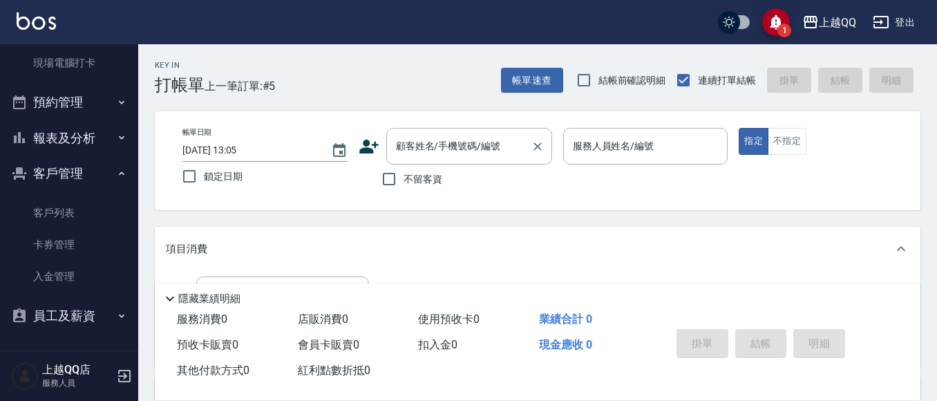
click at [450, 144] on input "顧客姓名/手機號碼/編號" at bounding box center [458, 146] width 133 height 24
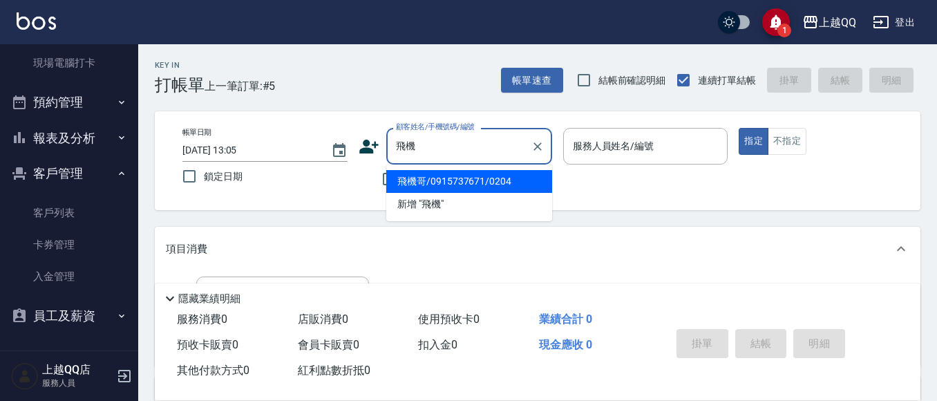
click at [446, 178] on li "飛機哥/0915737671/0204" at bounding box center [469, 181] width 166 height 23
type input "飛機哥/0915737671/0204"
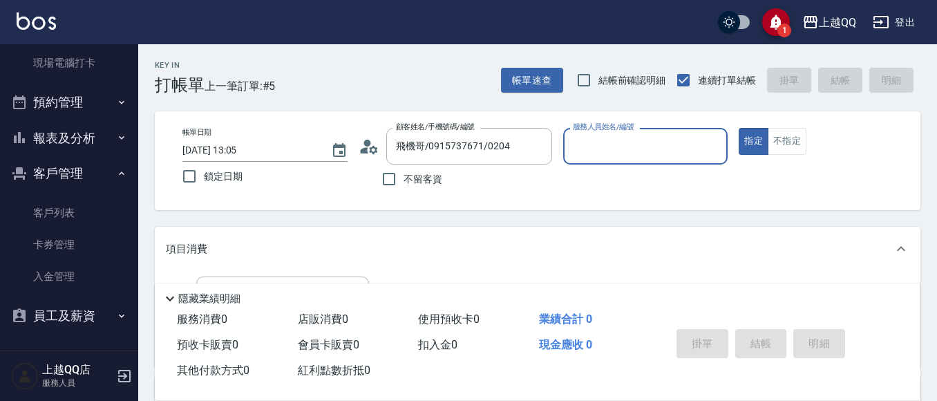
type input "[PERSON_NAME]-8"
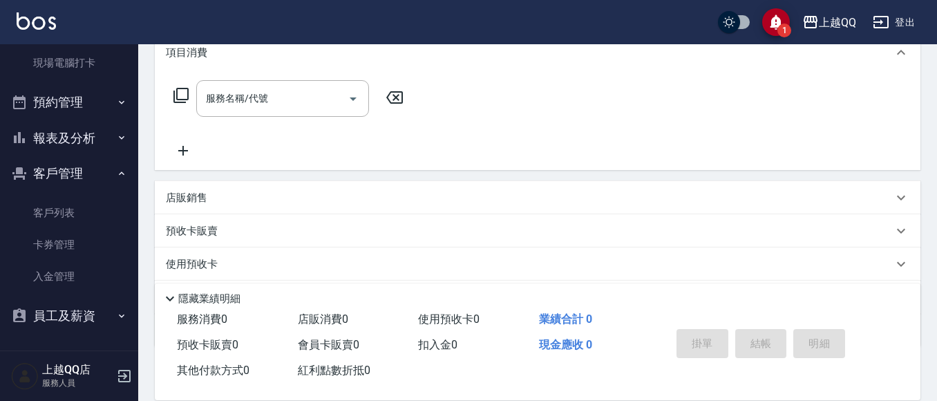
scroll to position [247, 0]
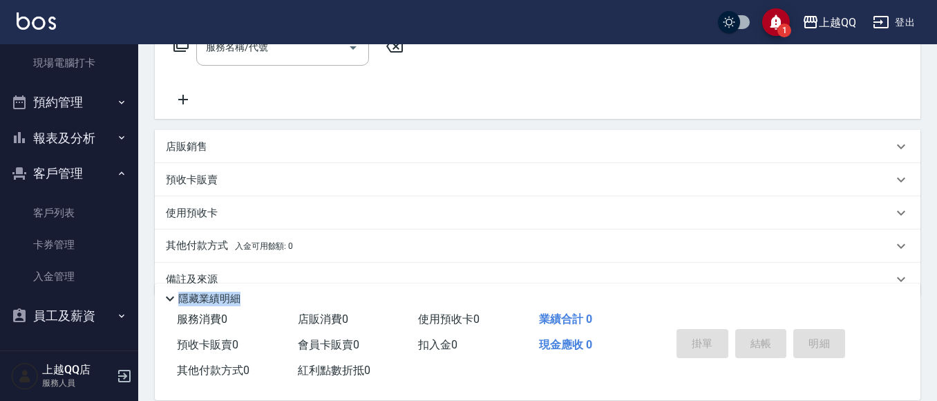
drag, startPoint x: 918, startPoint y: 299, endPoint x: 910, endPoint y: 225, distance: 75.1
click at [912, 236] on div "Key In 打帳單 上一筆訂單:#5 帳單速查 結帳前確認明細 連續打單結帳 掛單 結帳 明細 帳單日期 [DATE] 13:05 鎖定日期 顧客姓名/手機…" at bounding box center [537, 113] width 799 height 632
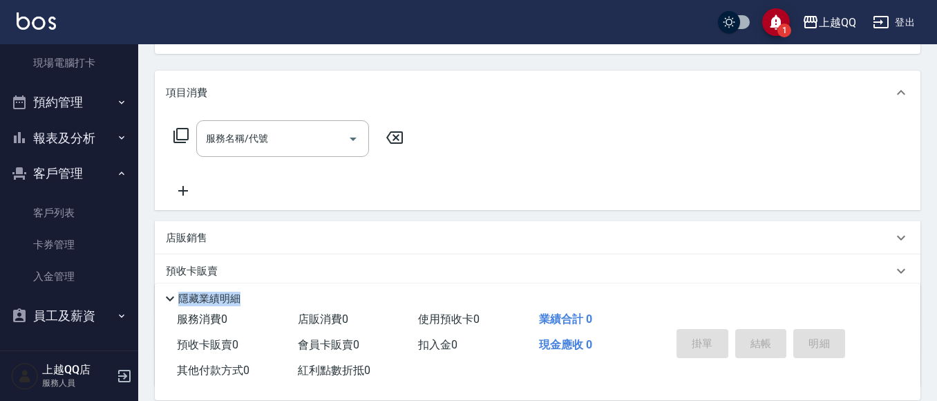
click at [186, 135] on icon at bounding box center [181, 135] width 17 height 17
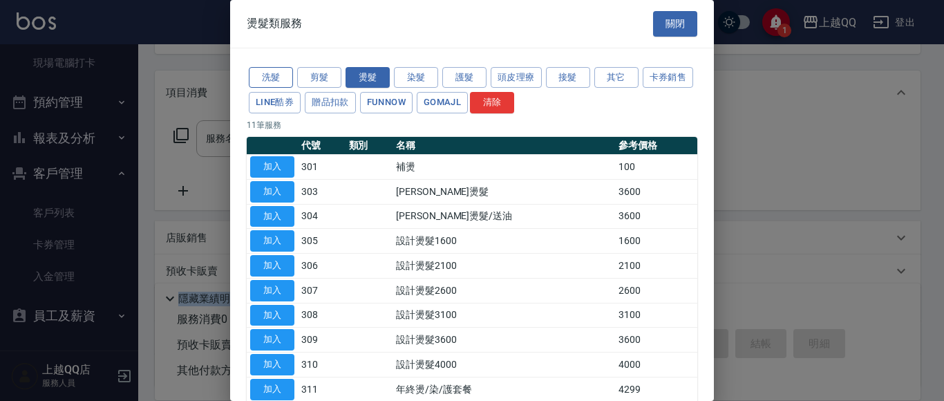
click at [265, 76] on button "洗髮" at bounding box center [271, 77] width 44 height 21
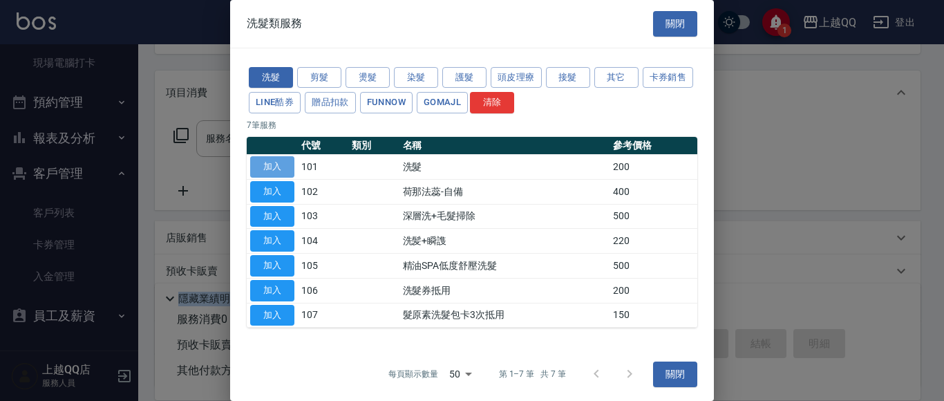
click at [265, 164] on button "加入" at bounding box center [272, 166] width 44 height 21
type input "洗髮(101)"
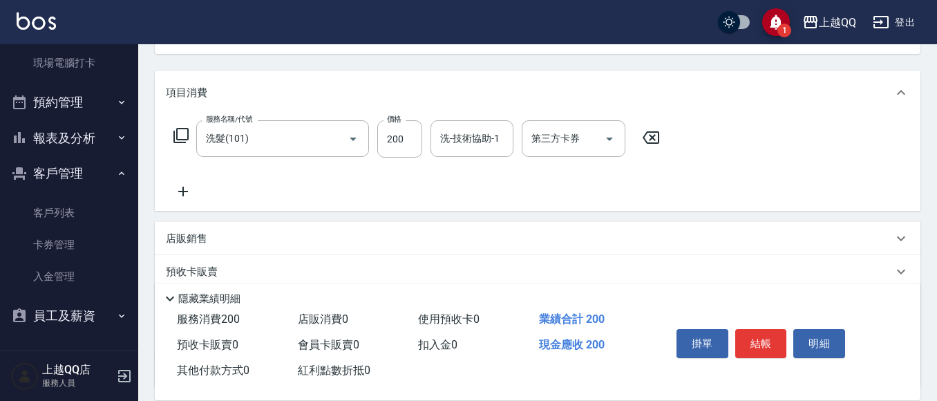
click at [173, 123] on div "服務名稱/代號 洗髮(101) 服務名稱/代號 價格 200 價格 洗-技術協助-1 洗-技術協助-1 第三方卡券 第三方卡券" at bounding box center [417, 138] width 502 height 37
click at [182, 132] on icon at bounding box center [181, 135] width 17 height 17
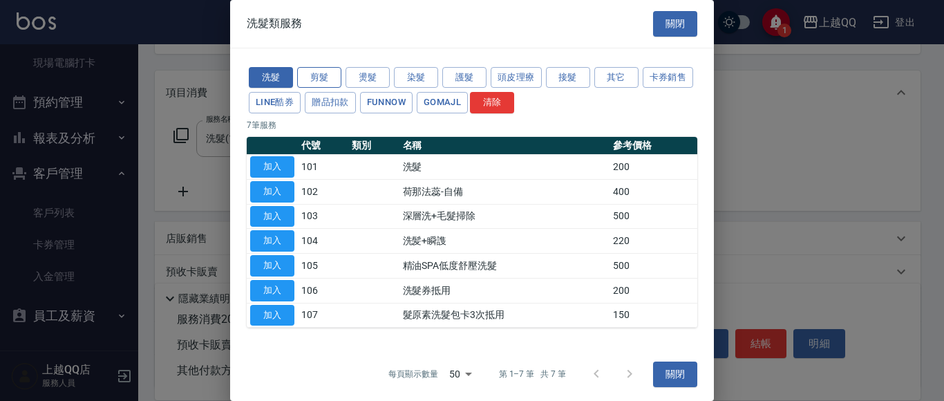
click at [338, 76] on button "剪髮" at bounding box center [319, 77] width 44 height 21
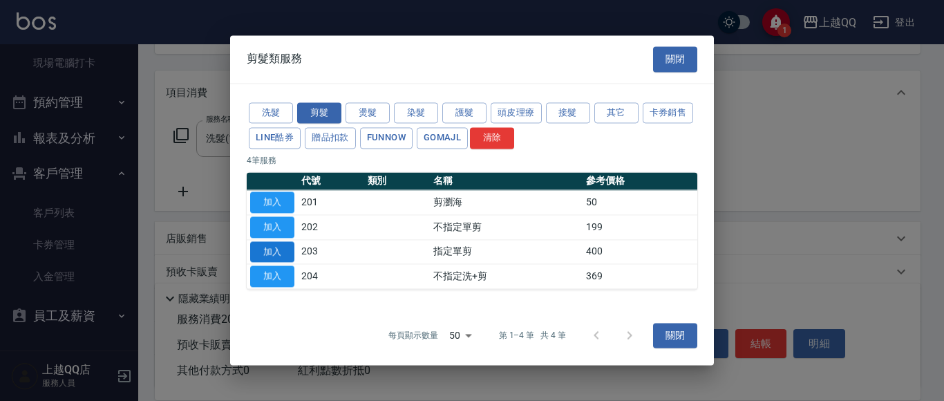
click at [276, 248] on button "加入" at bounding box center [272, 251] width 44 height 21
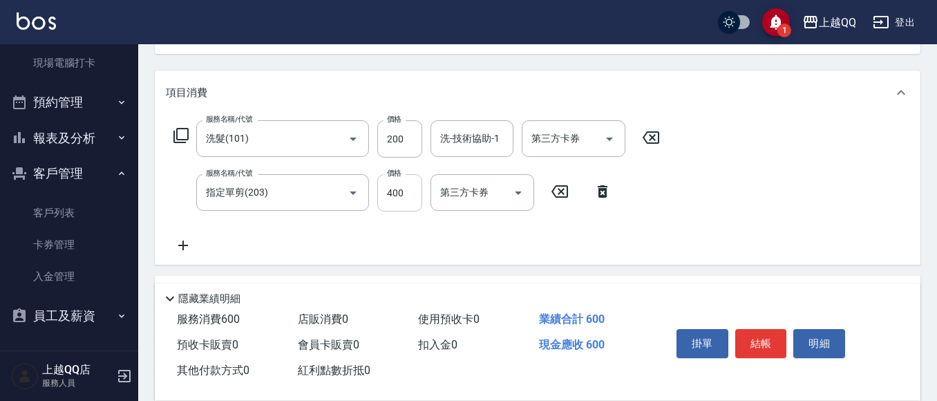
click at [407, 200] on input "400" at bounding box center [399, 192] width 45 height 37
type input "230"
click at [452, 135] on div "洗-技術協助-1 洗-技術協助-1" at bounding box center [471, 138] width 83 height 37
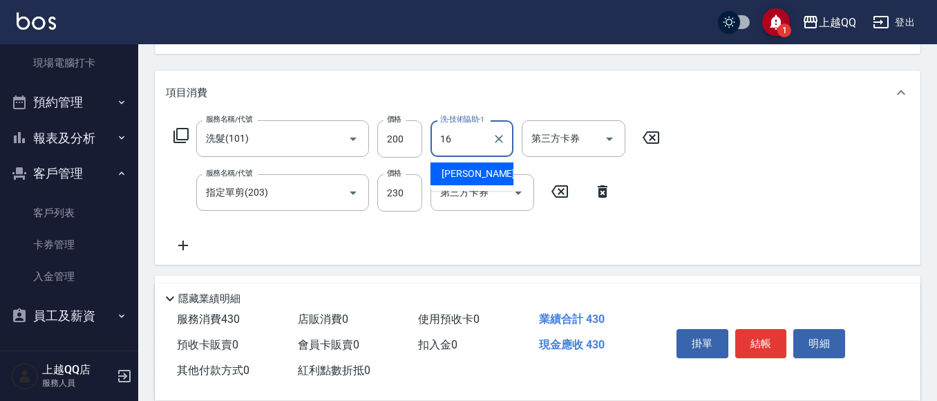
click at [483, 178] on div "[PERSON_NAME] -16" at bounding box center [471, 173] width 83 height 23
type input "[PERSON_NAME]-16"
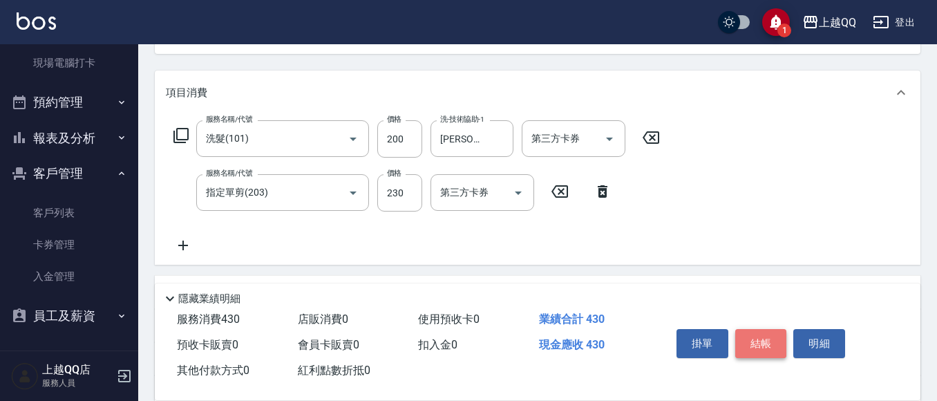
click at [765, 341] on button "結帳" at bounding box center [761, 343] width 52 height 29
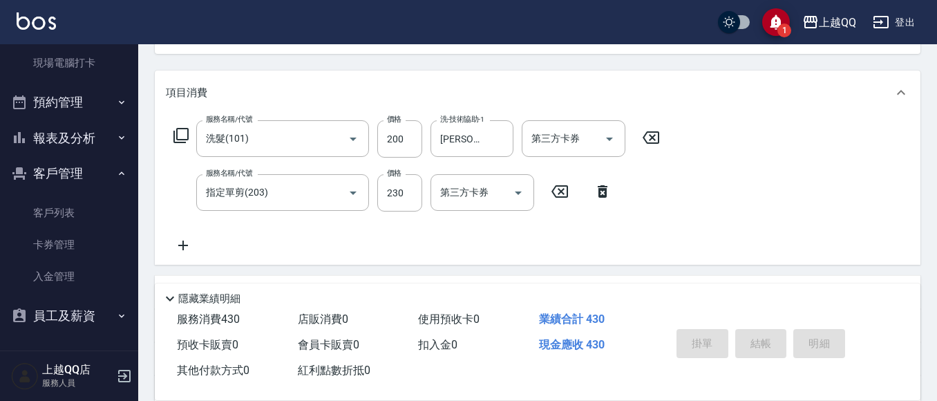
type input "[DATE] 13:50"
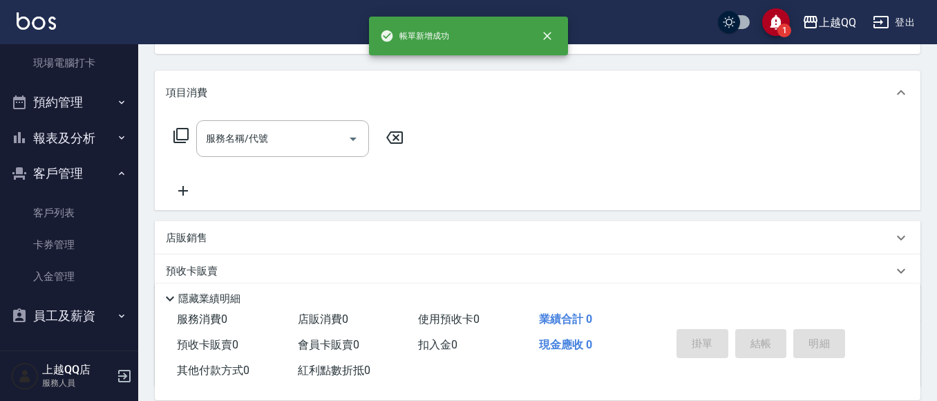
scroll to position [134, 0]
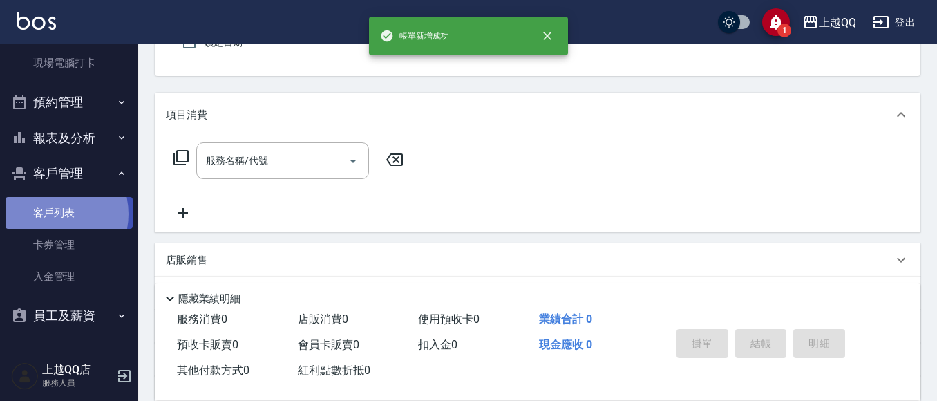
click at [48, 214] on link "客戶列表" at bounding box center [69, 213] width 127 height 32
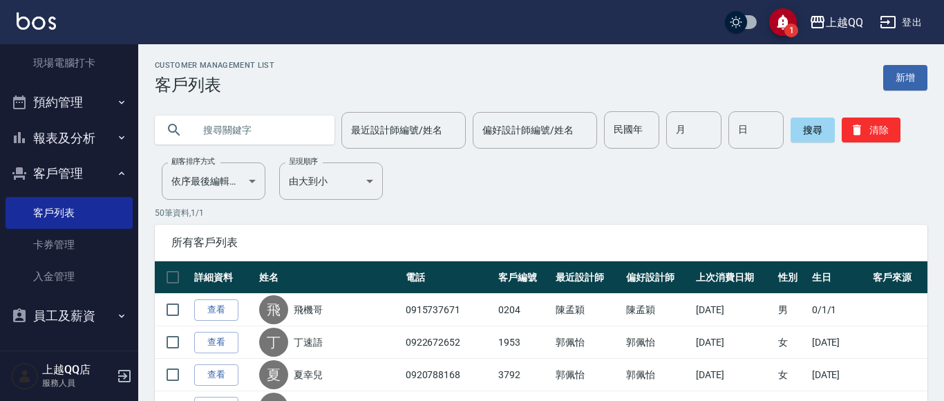
click at [254, 135] on input "text" at bounding box center [258, 129] width 130 height 37
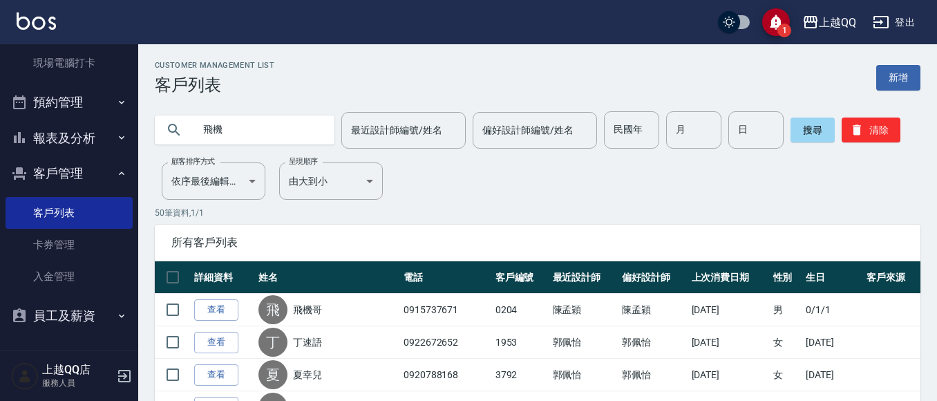
type input "飛機"
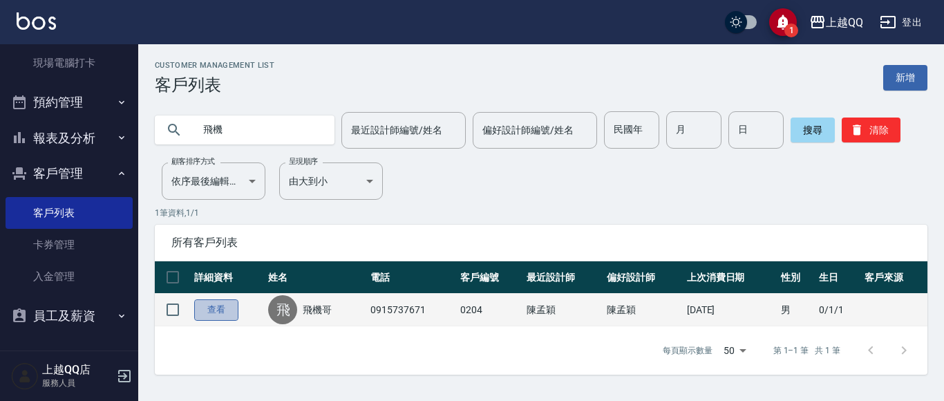
click at [213, 306] on link "查看" at bounding box center [216, 309] width 44 height 21
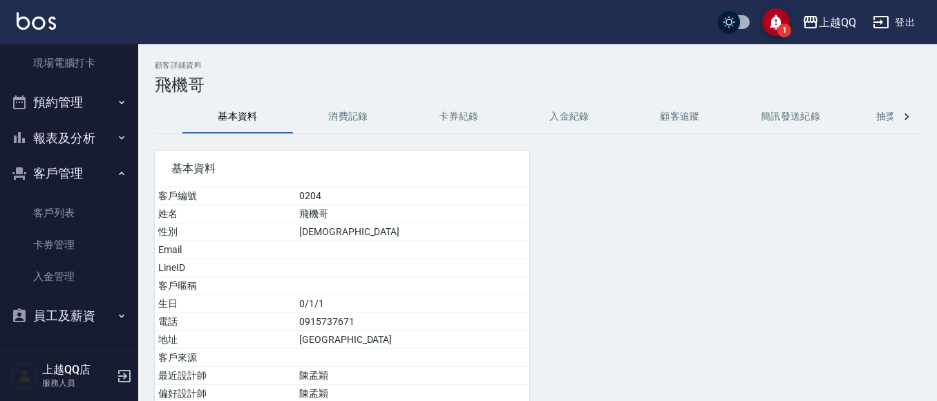
click at [344, 117] on button "消費記錄" at bounding box center [348, 116] width 111 height 33
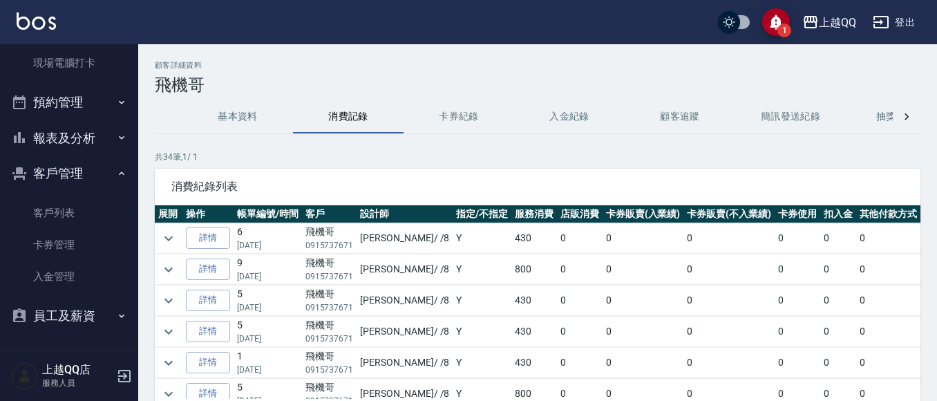
click at [45, 167] on button "客戶管理" at bounding box center [69, 173] width 127 height 36
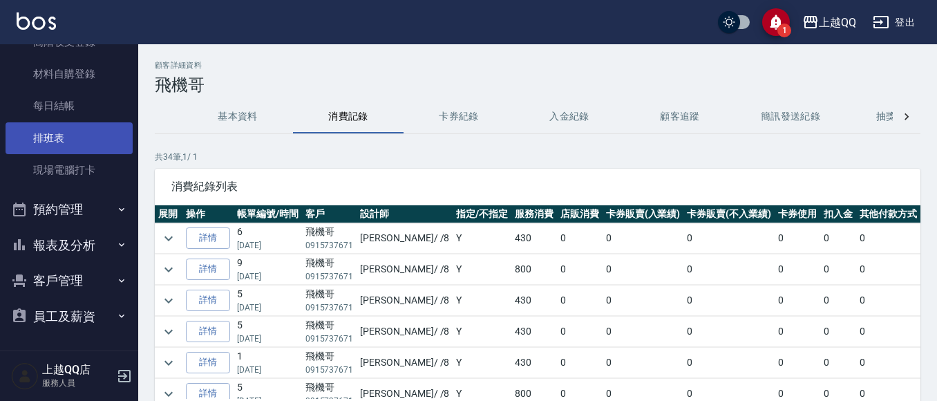
scroll to position [225, 0]
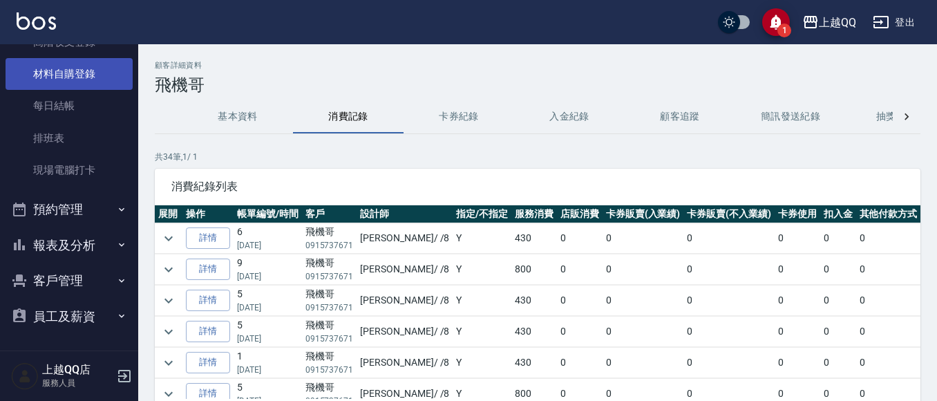
drag, startPoint x: 138, startPoint y: 186, endPoint x: 120, endPoint y: 66, distance: 121.0
click at [120, 66] on div "櫃檯作業 打帳單 帳單列表 掛單列表 營業儀表板 現金收支登錄 高階收支登錄 材料自購登錄 每日結帳 排班表 現場電腦打卡 預約管理 預約管理 單日預約紀錄 …" at bounding box center [69, 222] width 139 height 357
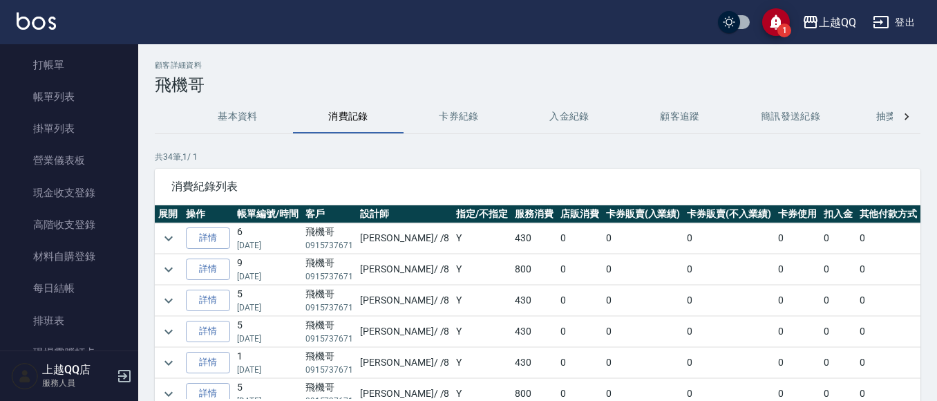
scroll to position [0, 0]
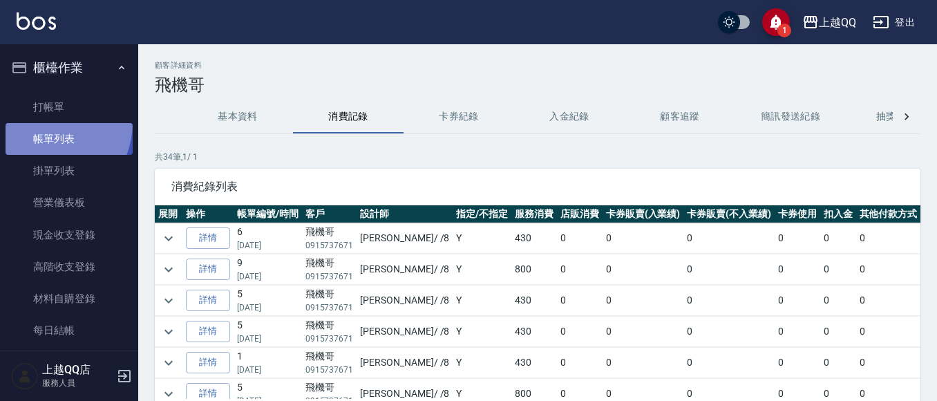
click at [41, 123] on link "帳單列表" at bounding box center [69, 139] width 127 height 32
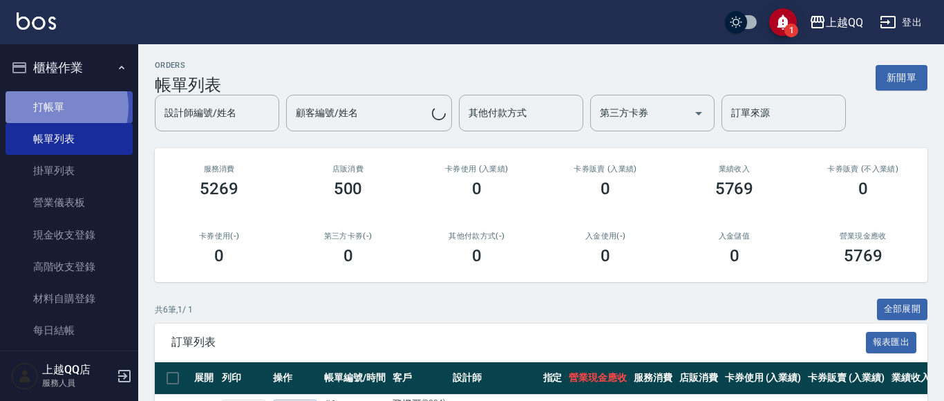
click at [55, 106] on link "打帳單" at bounding box center [69, 107] width 127 height 32
